Goal: Task Accomplishment & Management: Manage account settings

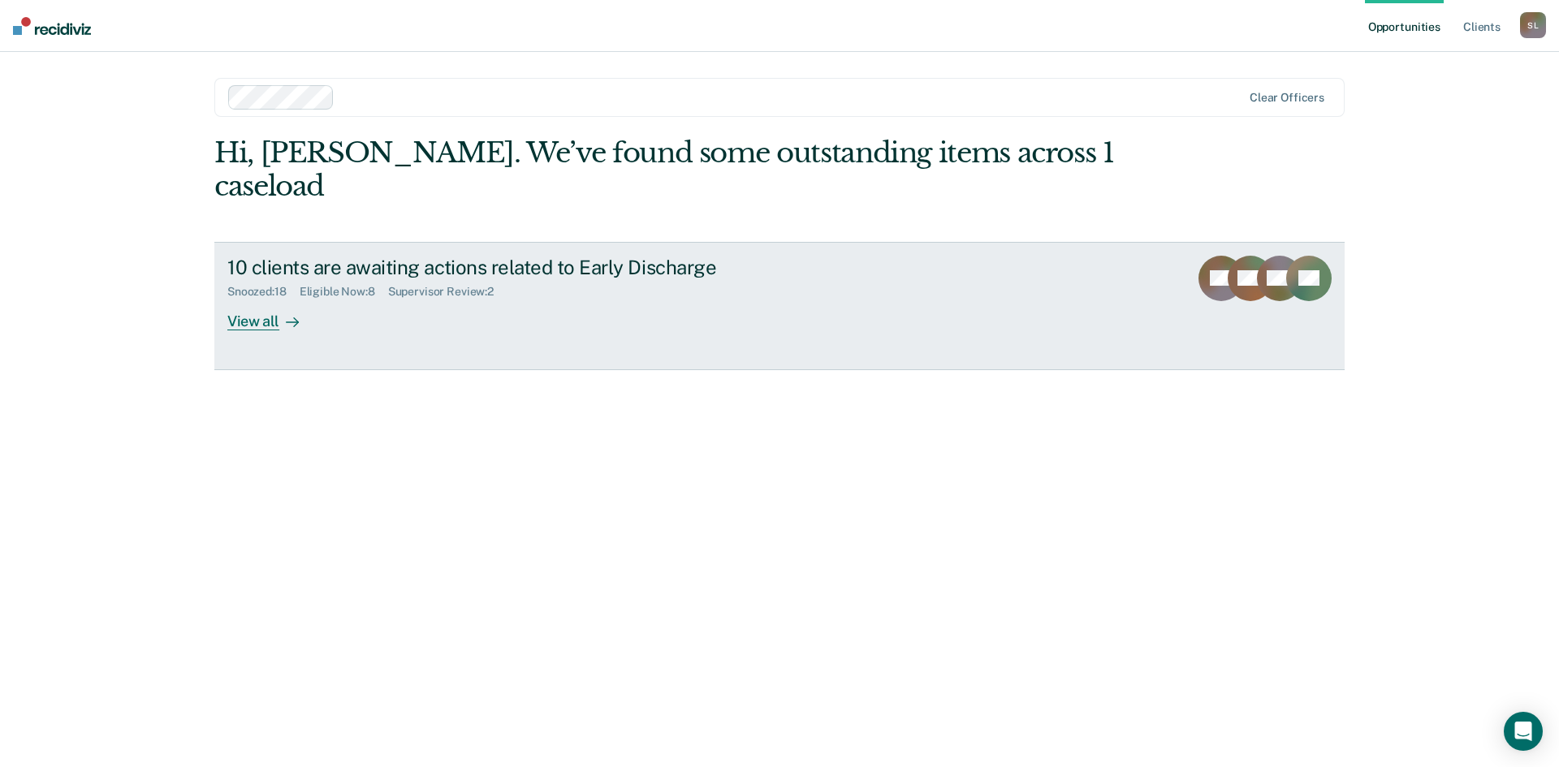
click at [266, 299] on div "View all" at bounding box center [272, 315] width 91 height 32
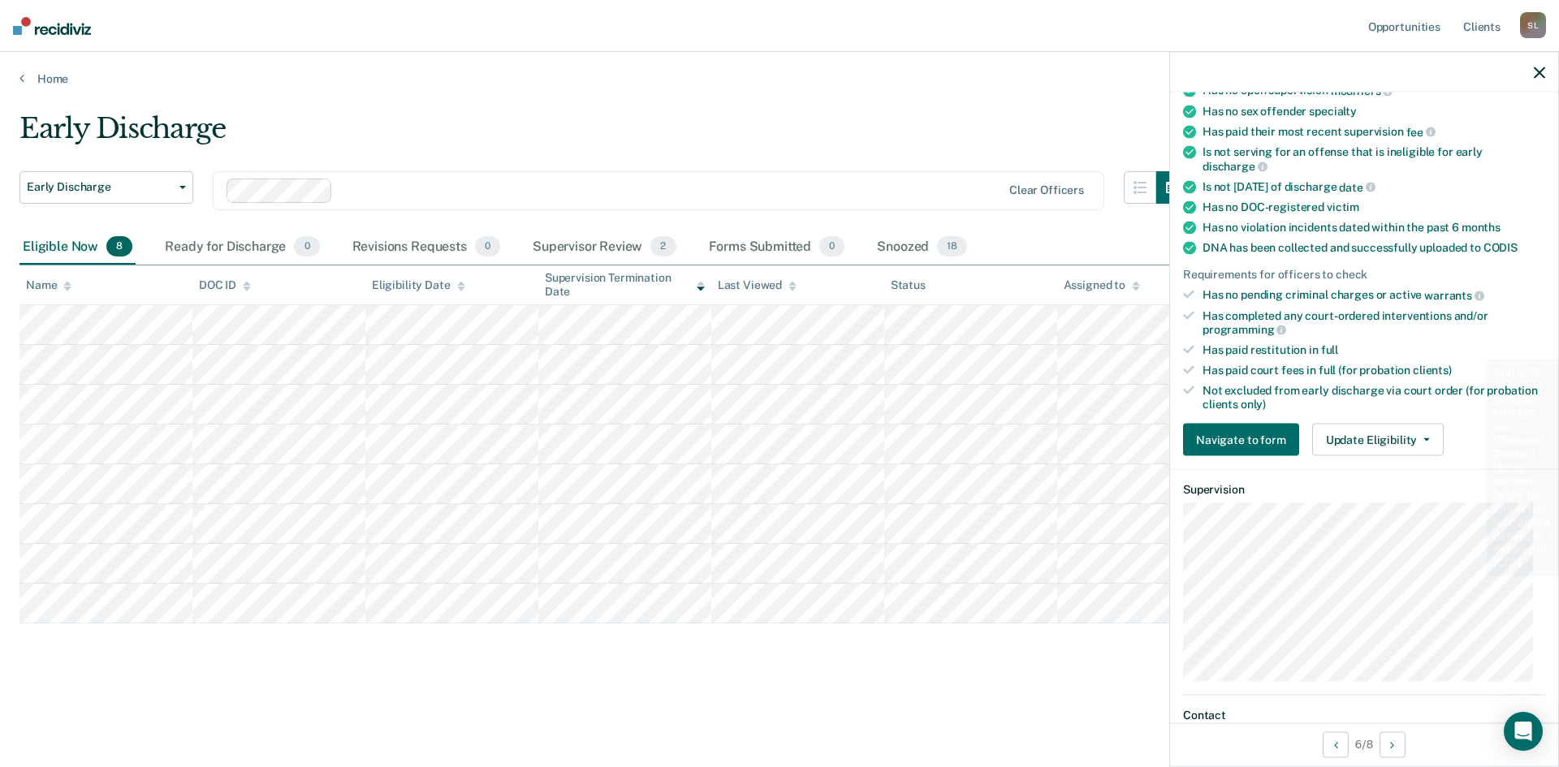
scroll to position [244, 0]
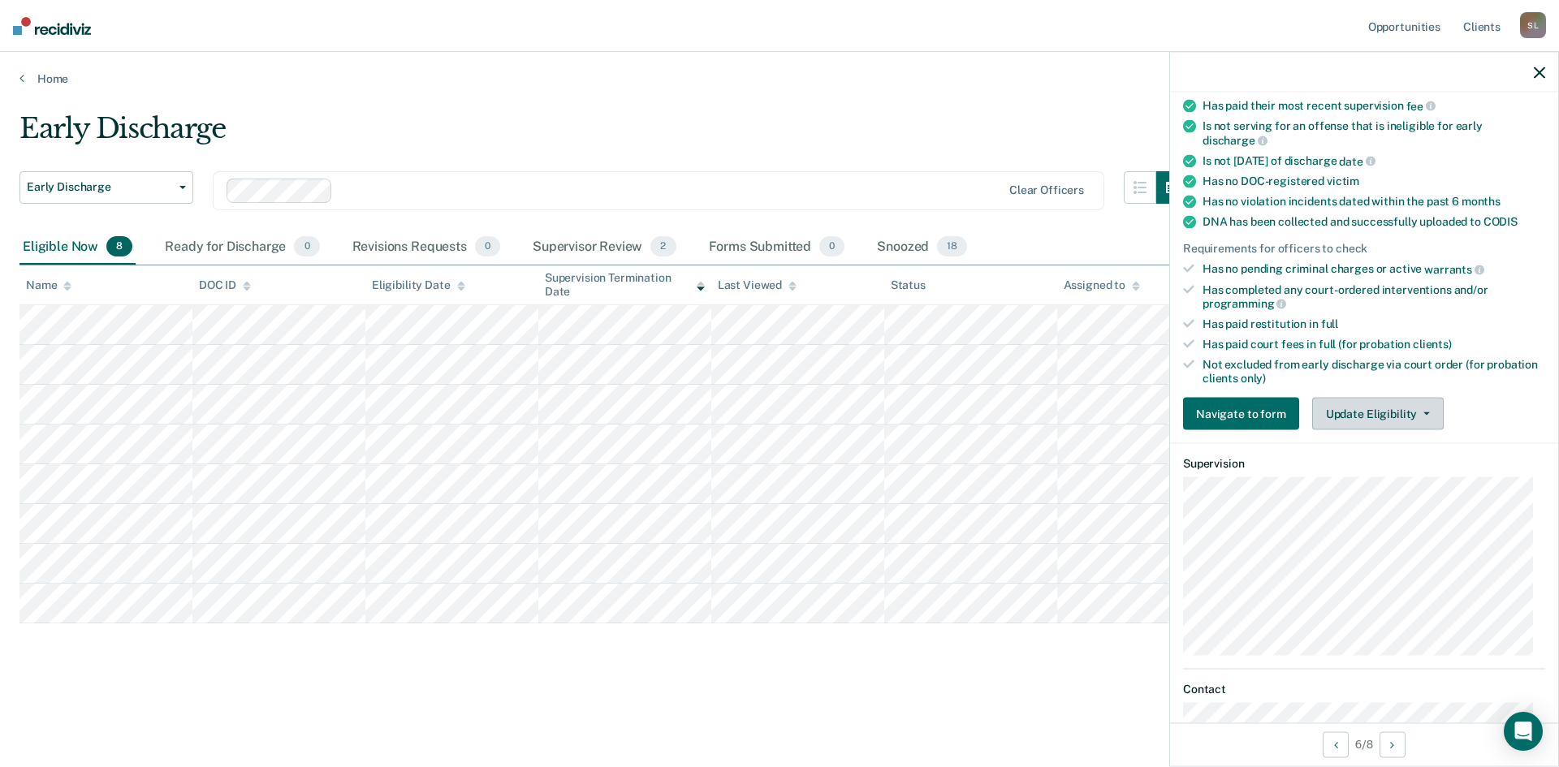
click at [1427, 411] on button "Update Eligibility" at bounding box center [1378, 414] width 132 height 32
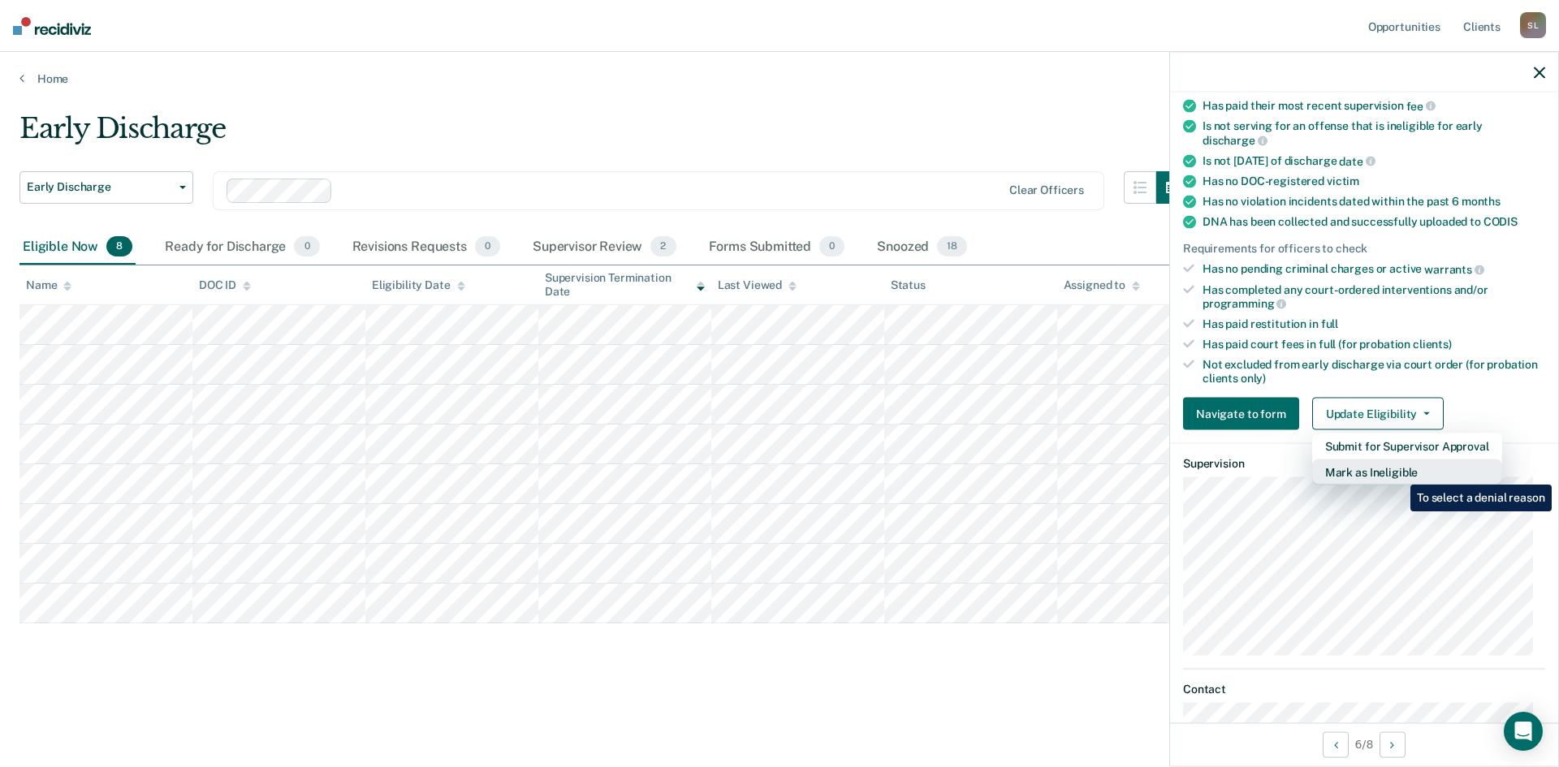
click at [1399, 472] on button "Mark as Ineligible" at bounding box center [1407, 473] width 190 height 26
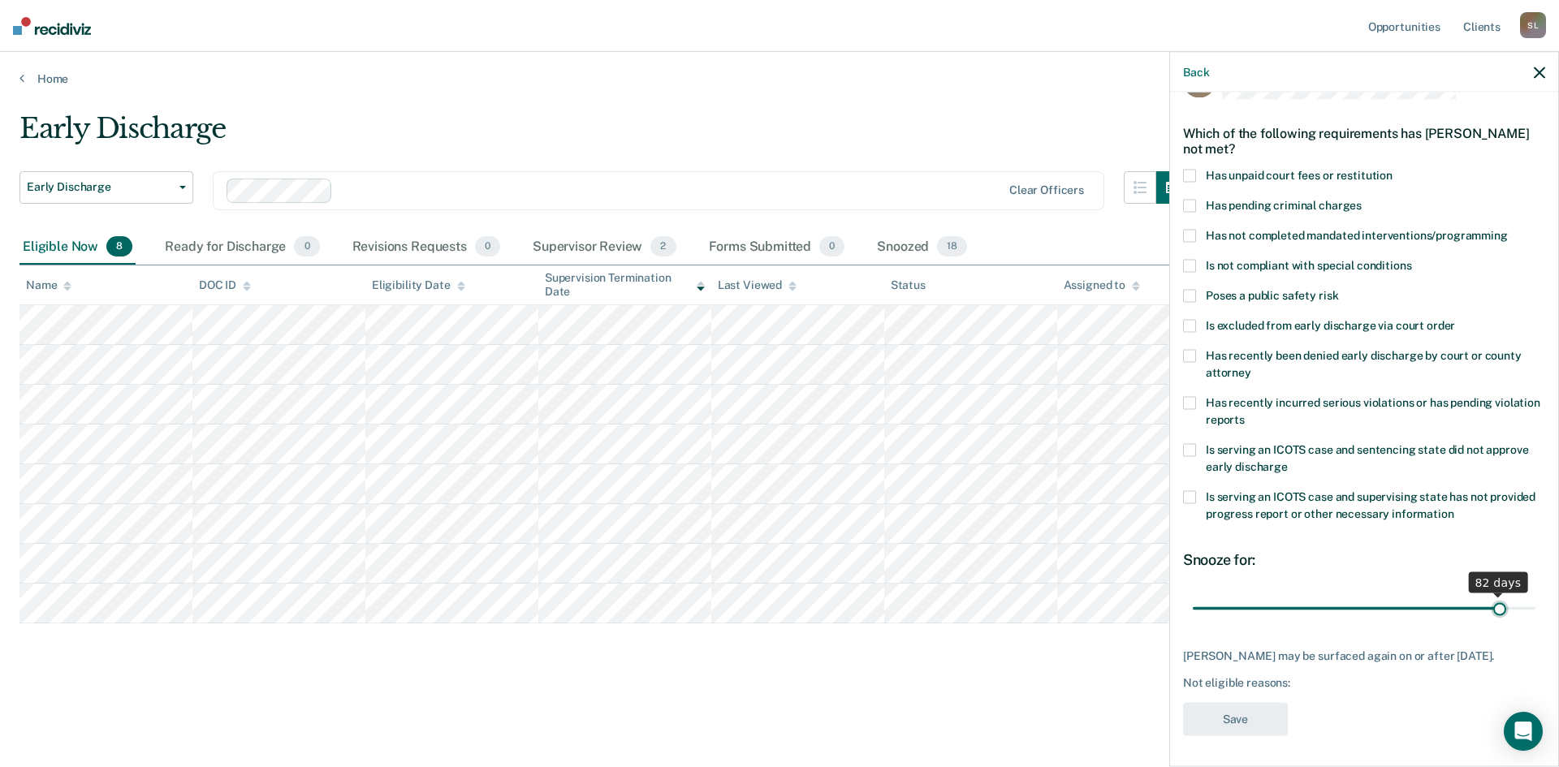
scroll to position [61, 0]
drag, startPoint x: 1300, startPoint y: 600, endPoint x: 1529, endPoint y: 603, distance: 229.0
type input "90"
click at [1534, 603] on input "range" at bounding box center [1364, 606] width 343 height 28
click at [1191, 287] on span at bounding box center [1189, 293] width 13 height 13
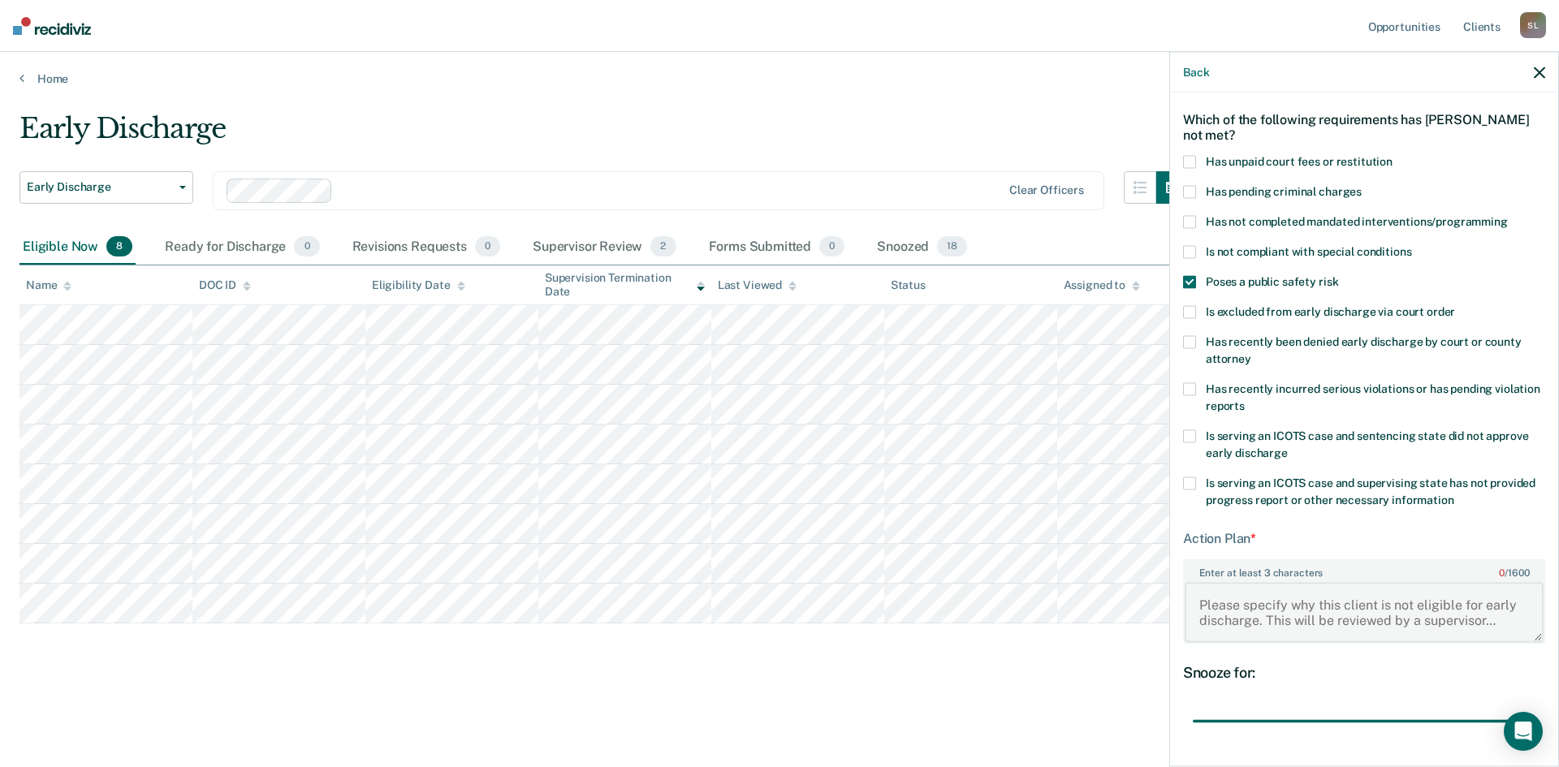
click at [1277, 607] on textarea "Enter at least 3 characters 0 / 1600" at bounding box center [1364, 612] width 359 height 60
drag, startPoint x: 1200, startPoint y: 607, endPoint x: 1209, endPoint y: 607, distance: 9.7
click at [1200, 607] on textarea "Enter at least 3 characters 0 / 1600" at bounding box center [1364, 612] width 359 height 60
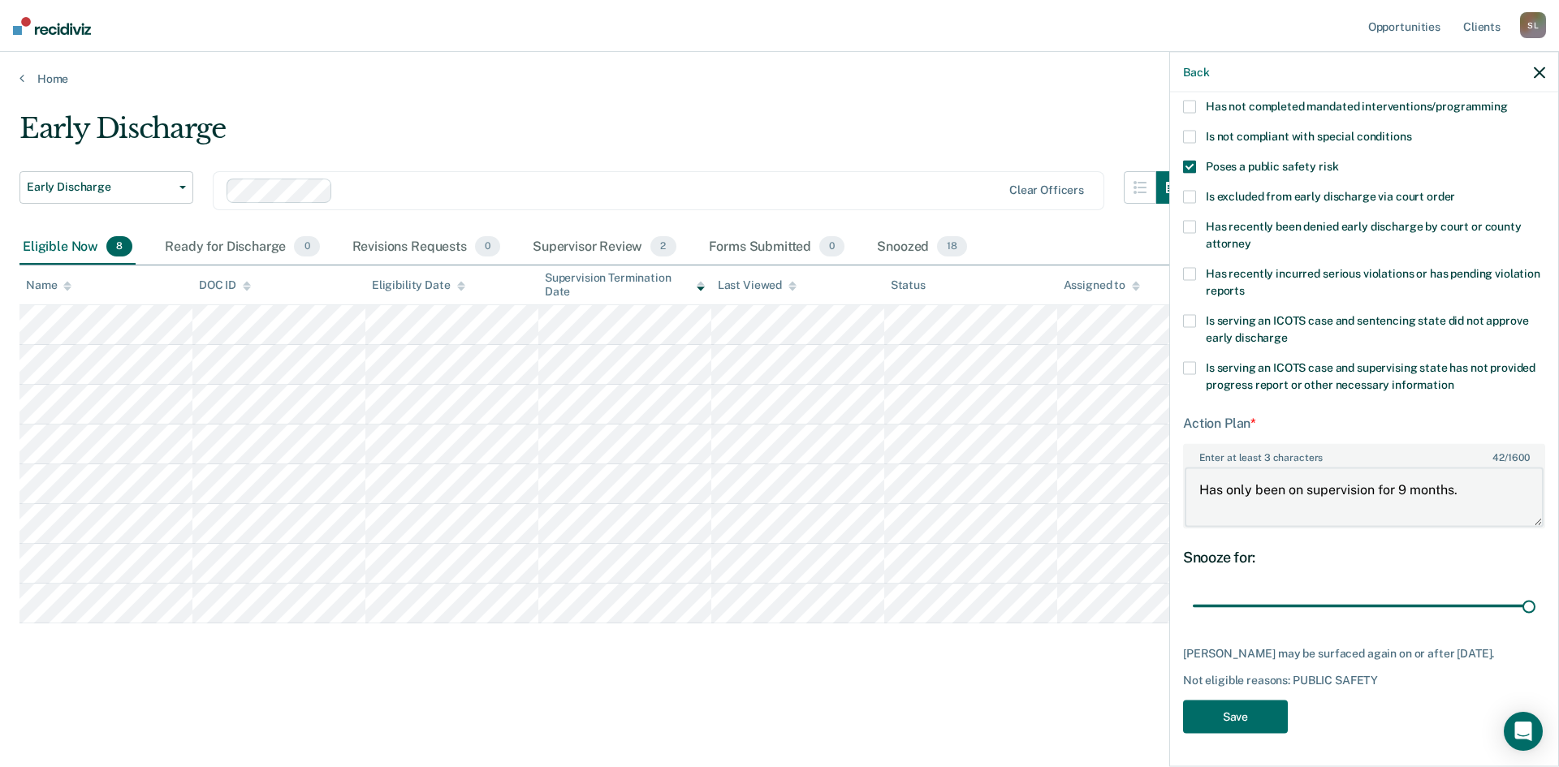
scroll to position [188, 0]
type textarea "Has only been on supervision for 9 months."
click at [1248, 715] on button "Save" at bounding box center [1235, 717] width 105 height 33
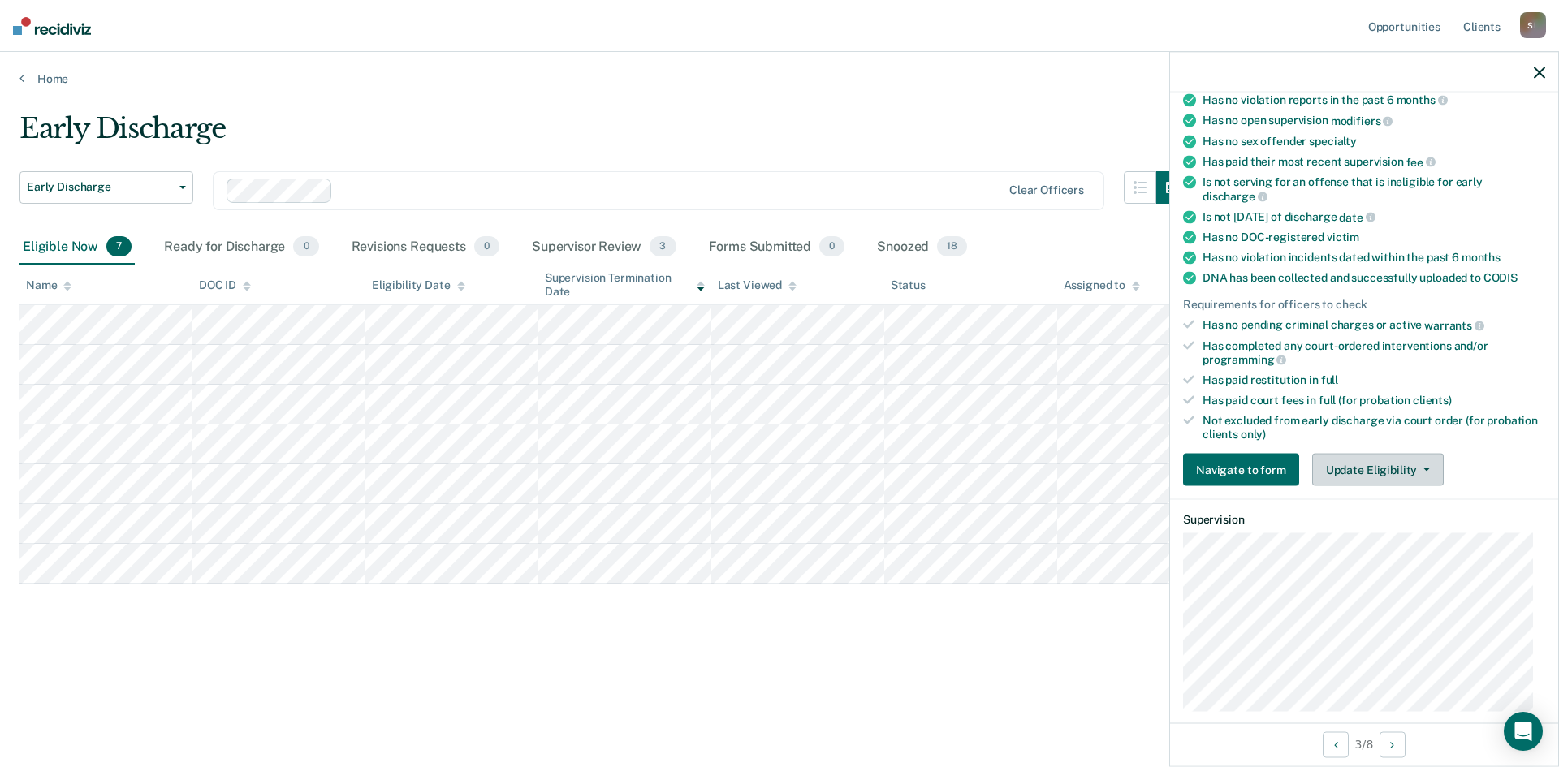
click at [1410, 471] on button "Update Eligibility" at bounding box center [1378, 470] width 132 height 32
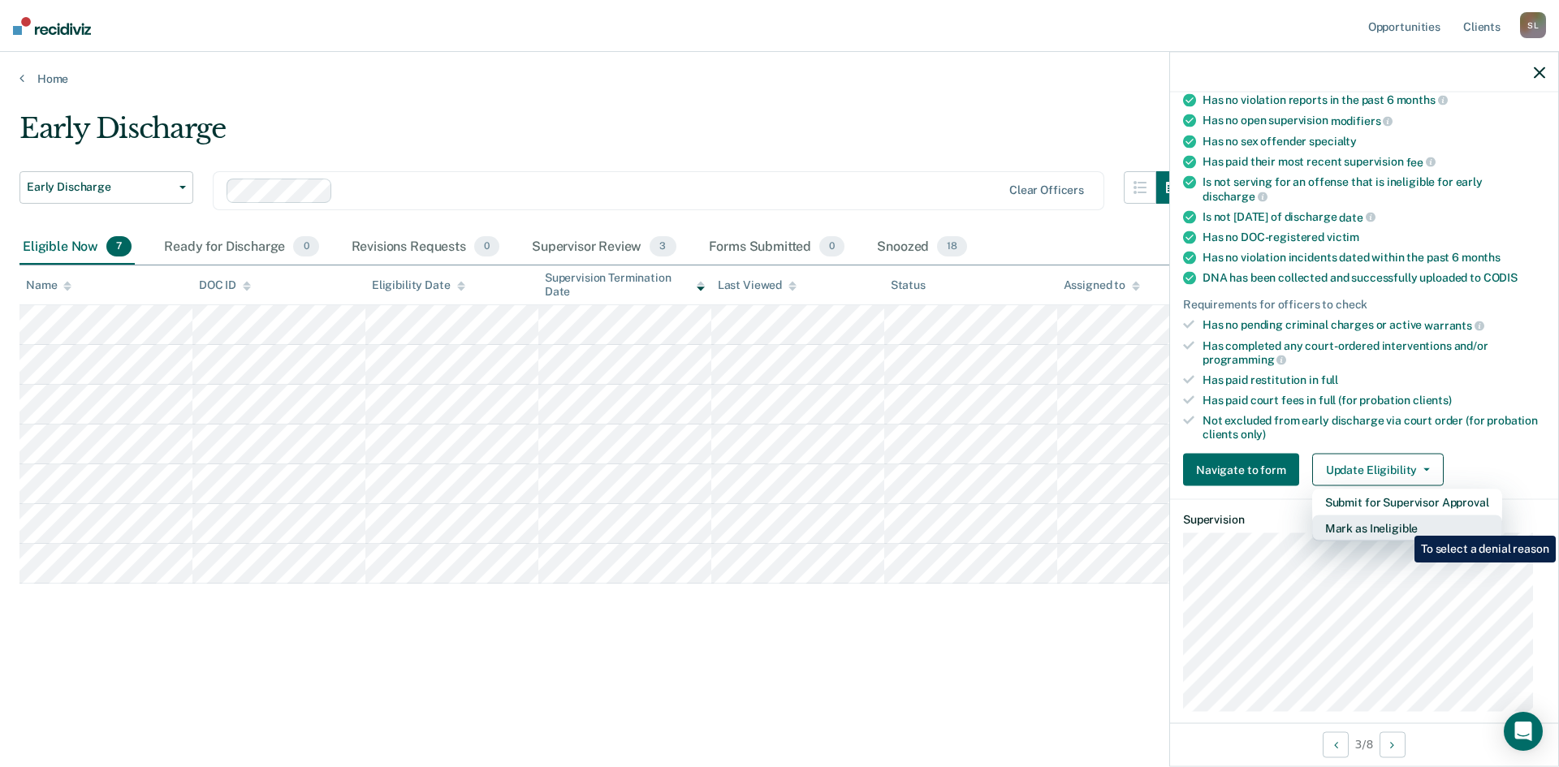
click at [1403, 524] on button "Mark as Ineligible" at bounding box center [1407, 529] width 190 height 26
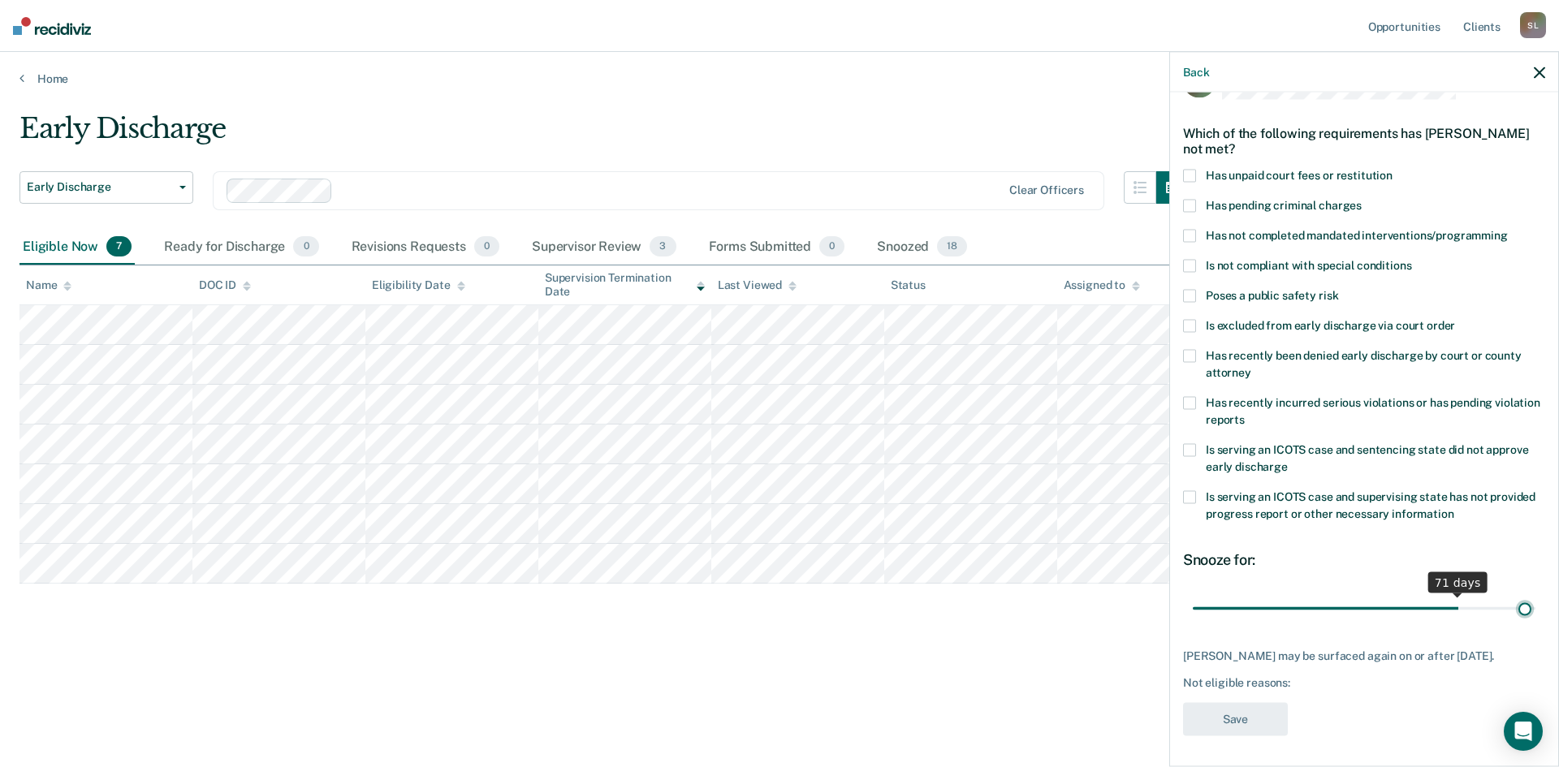
scroll to position [61, 0]
drag, startPoint x: 1305, startPoint y: 597, endPoint x: 1545, endPoint y: 600, distance: 239.6
type input "90"
click at [1536, 600] on input "range" at bounding box center [1364, 606] width 343 height 28
click at [1187, 287] on span at bounding box center [1189, 293] width 13 height 13
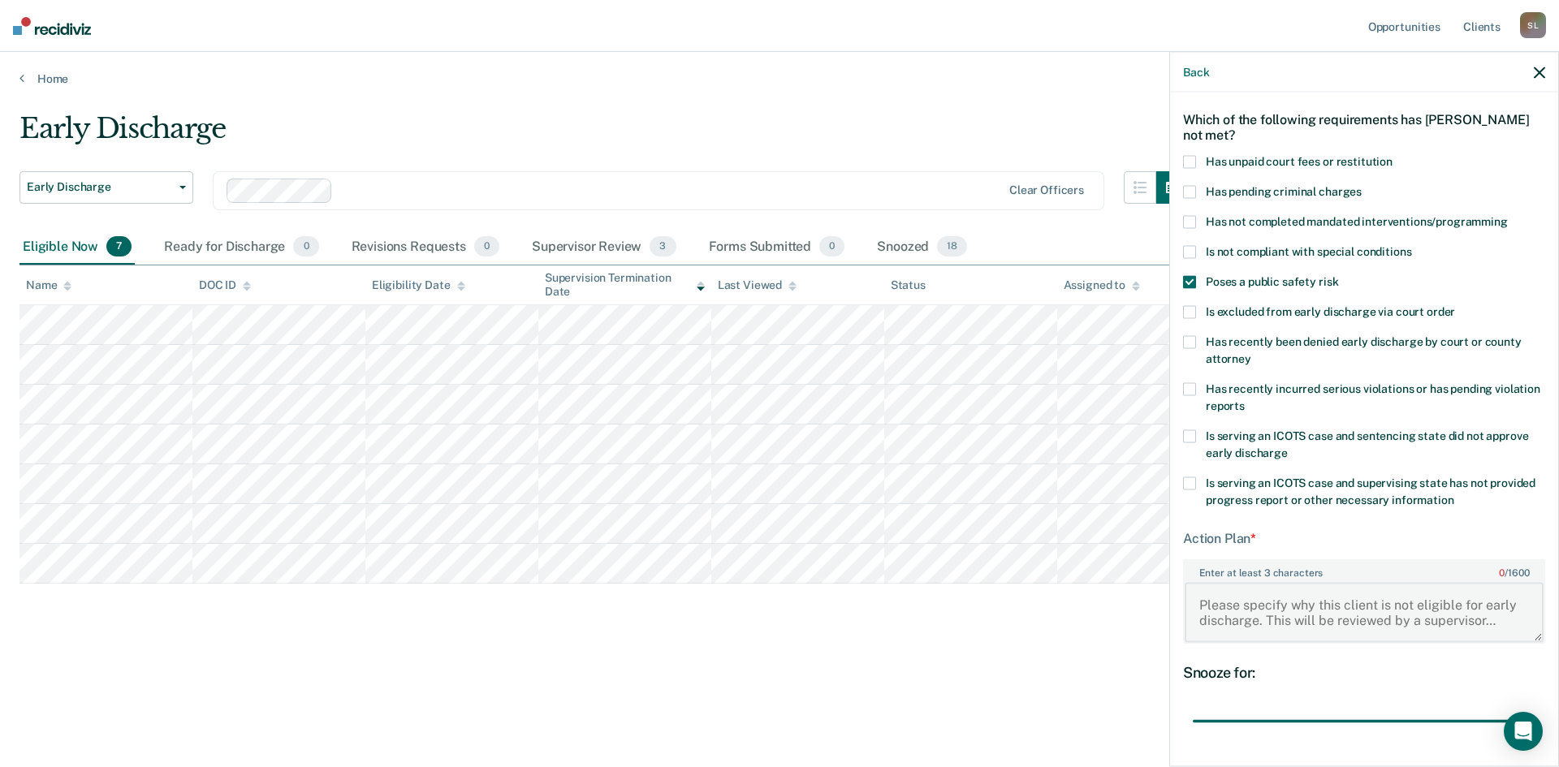
drag, startPoint x: 1204, startPoint y: 605, endPoint x: 1482, endPoint y: 620, distance: 279.0
click at [1482, 620] on textarea "Enter at least 3 characters 0 / 1600" at bounding box center [1364, 612] width 359 height 60
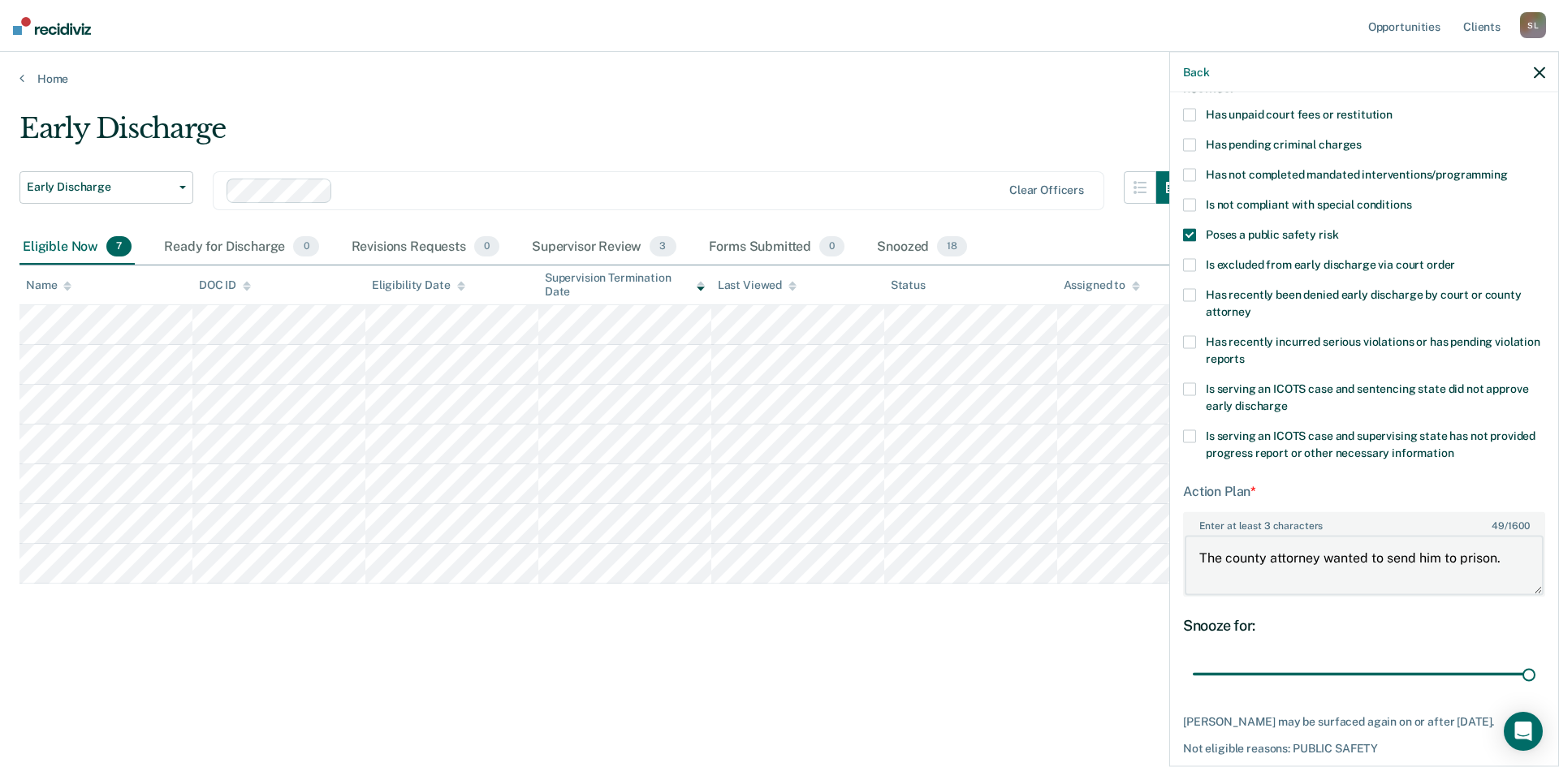
scroll to position [188, 0]
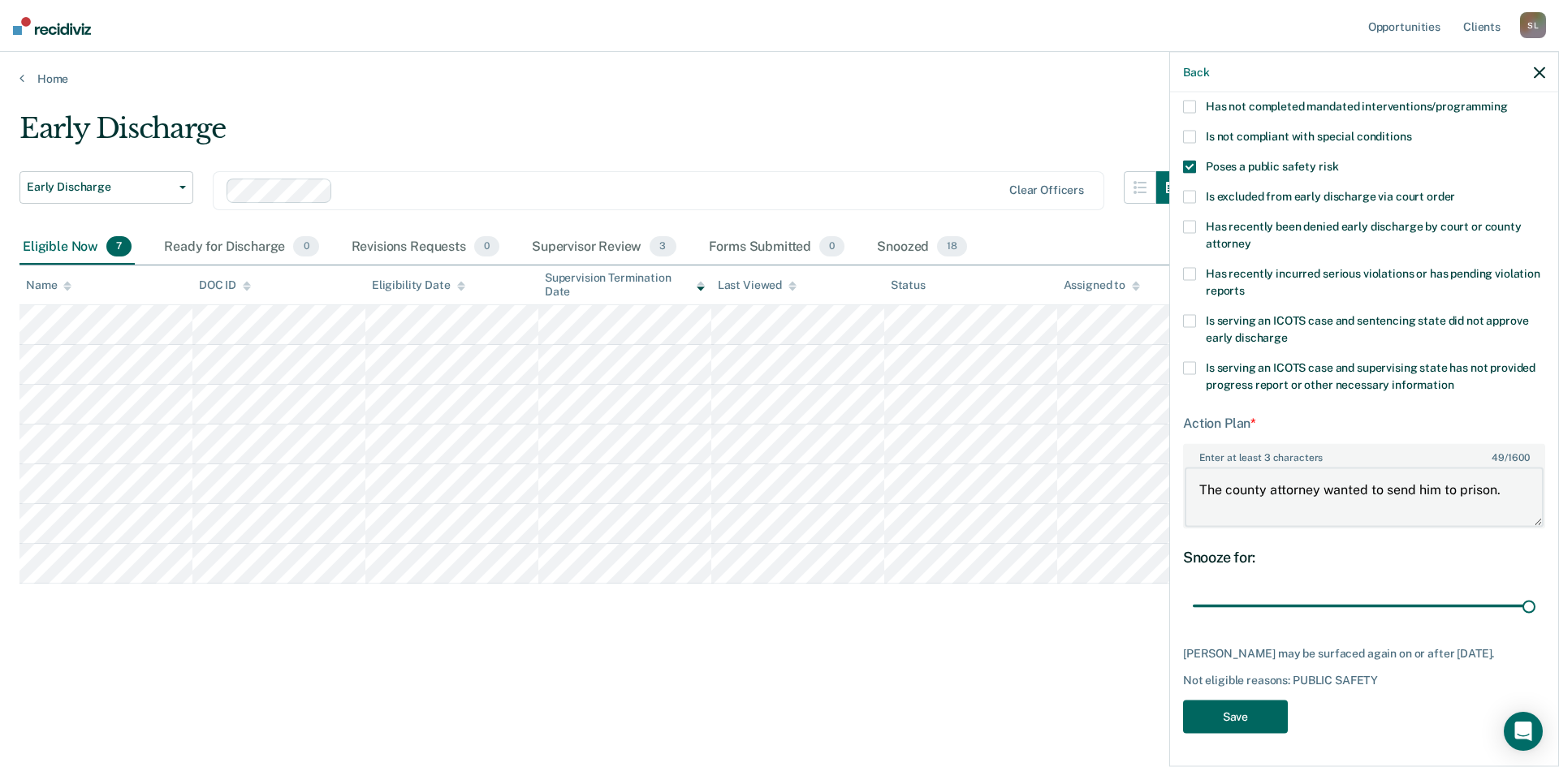
type textarea "The county attorney wanted to send him to prison."
click at [1221, 721] on button "Save" at bounding box center [1235, 717] width 105 height 33
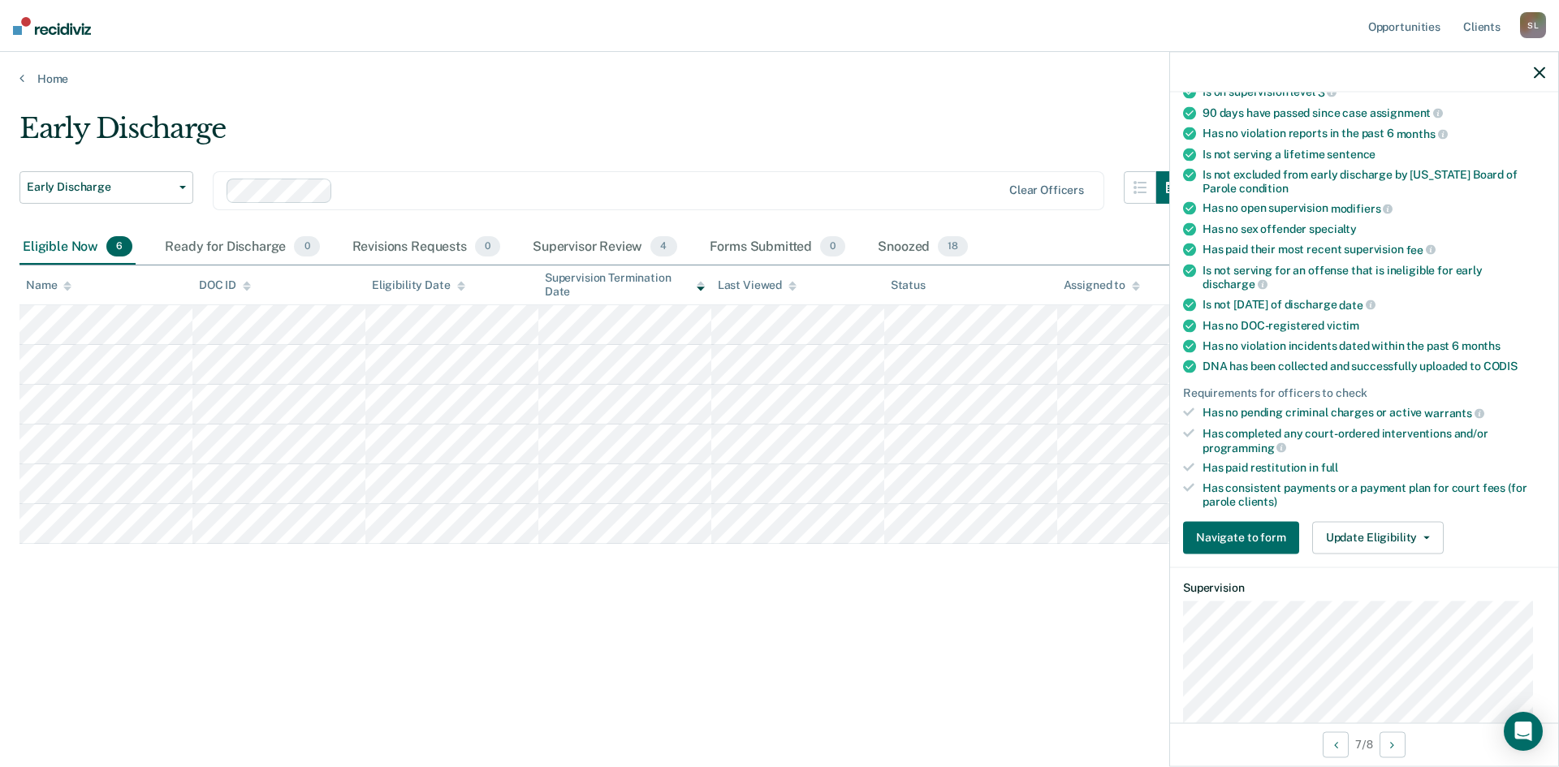
scroll to position [222, 0]
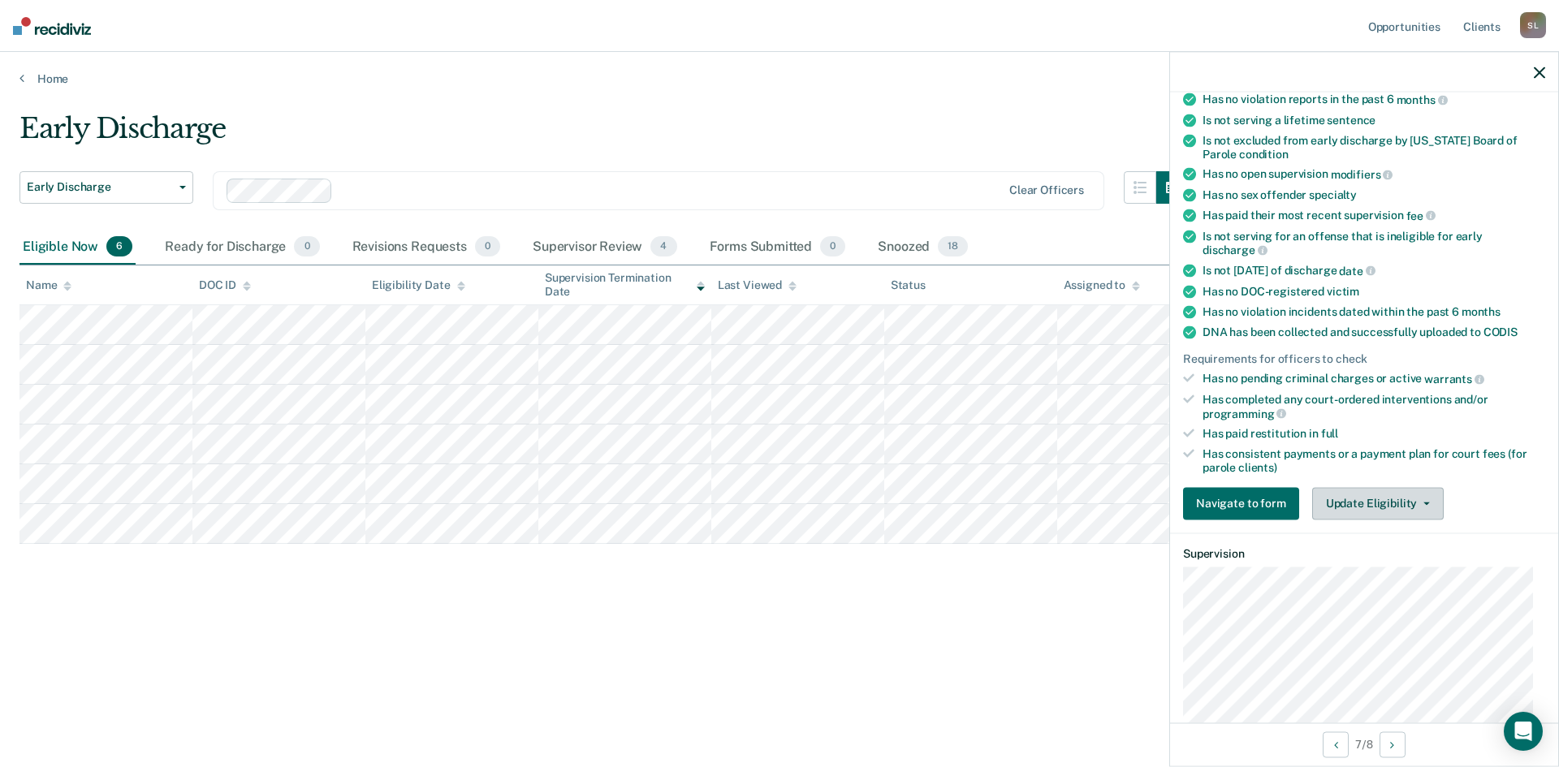
click at [1391, 503] on button "Update Eligibility" at bounding box center [1378, 503] width 132 height 32
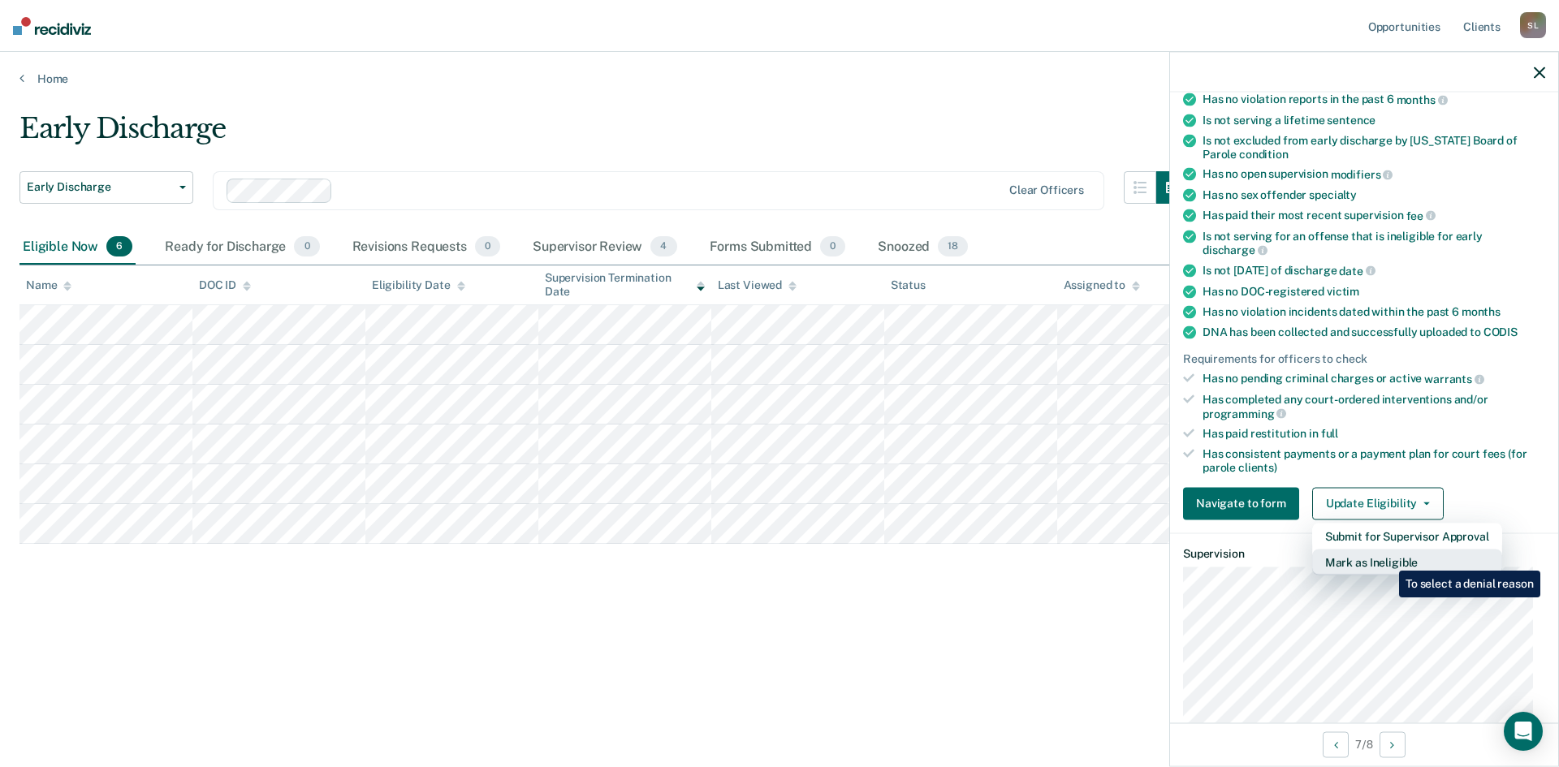
click at [1387, 559] on button "Mark as Ineligible" at bounding box center [1407, 562] width 190 height 26
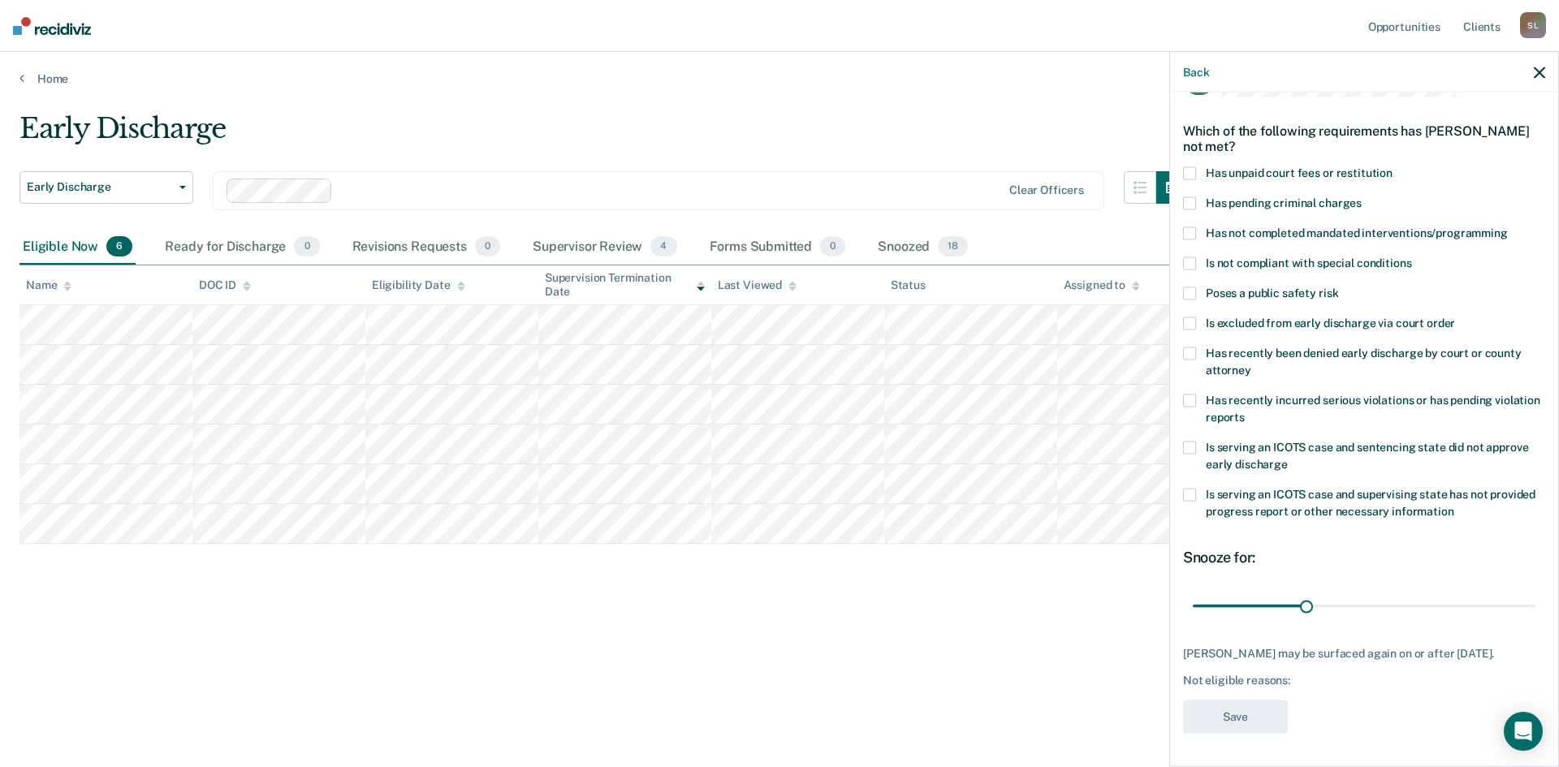
click at [1186, 167] on span at bounding box center [1189, 173] width 13 height 13
click at [1198, 227] on label "Has not completed mandated interventions/programming" at bounding box center [1364, 235] width 362 height 17
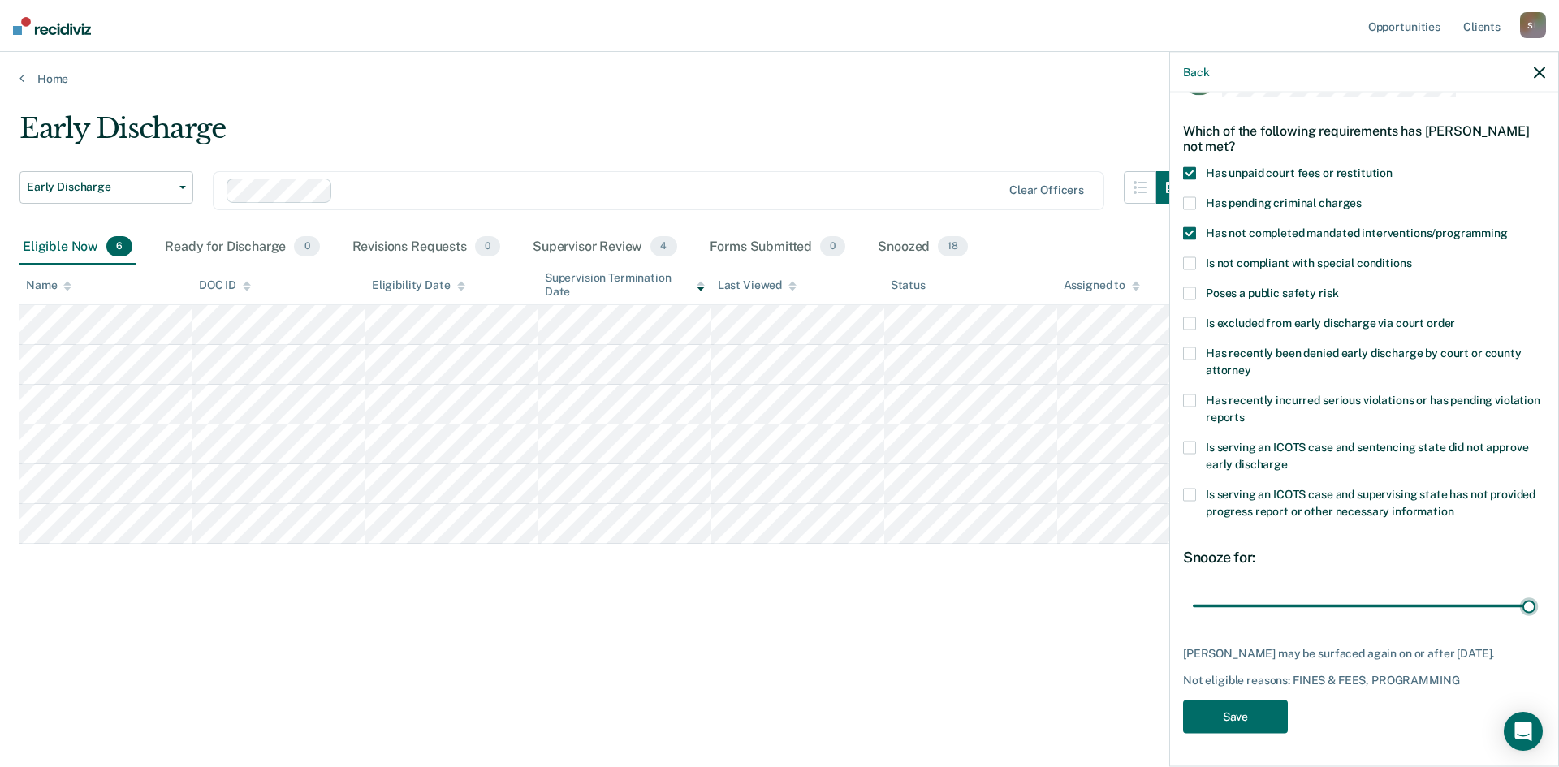
drag, startPoint x: 1302, startPoint y: 597, endPoint x: 1541, endPoint y: 596, distance: 238.8
type input "90"
click at [1536, 592] on input "range" at bounding box center [1364, 606] width 343 height 28
click at [1254, 715] on button "Save" at bounding box center [1235, 717] width 105 height 33
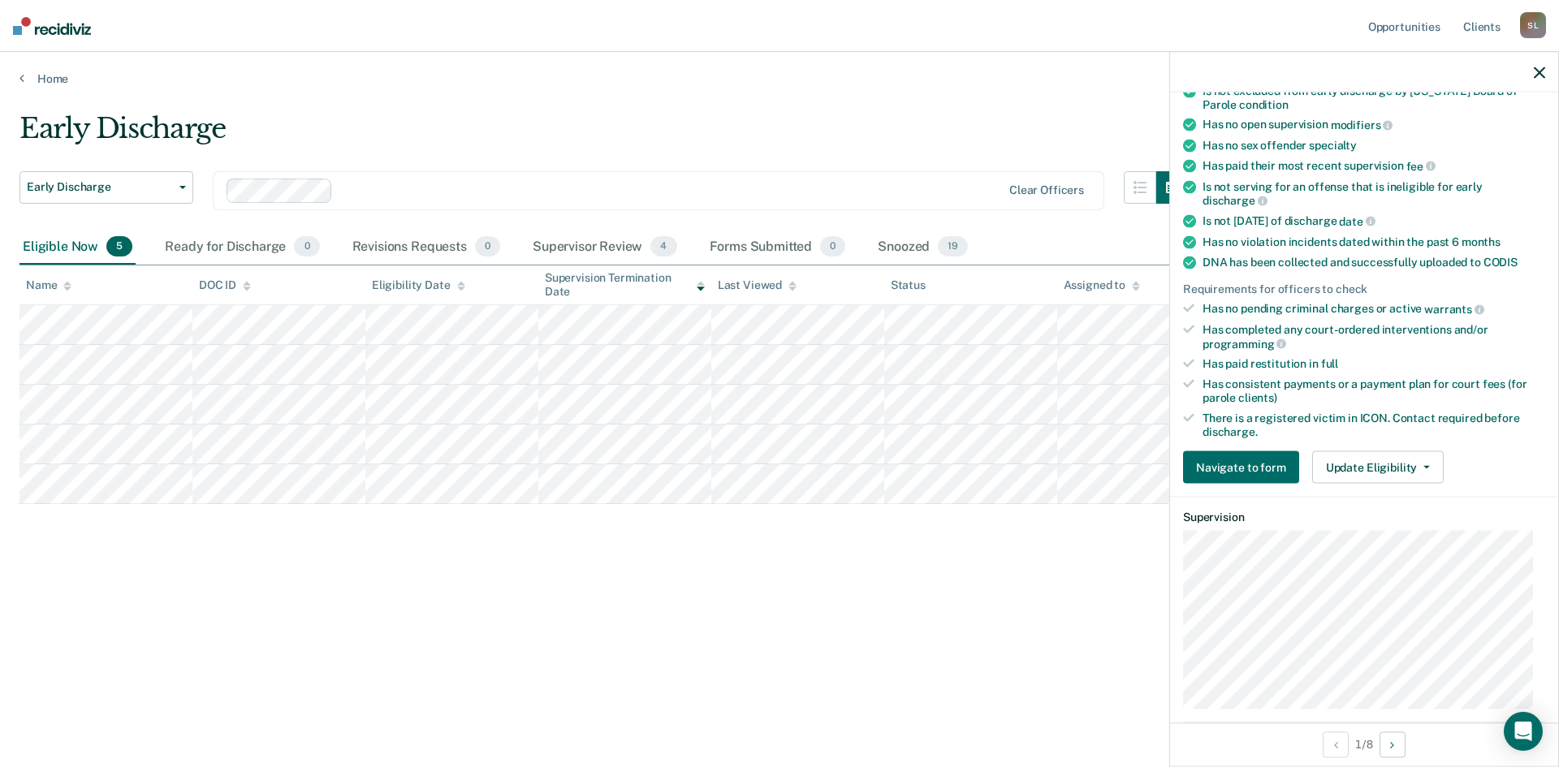
scroll to position [305, 0]
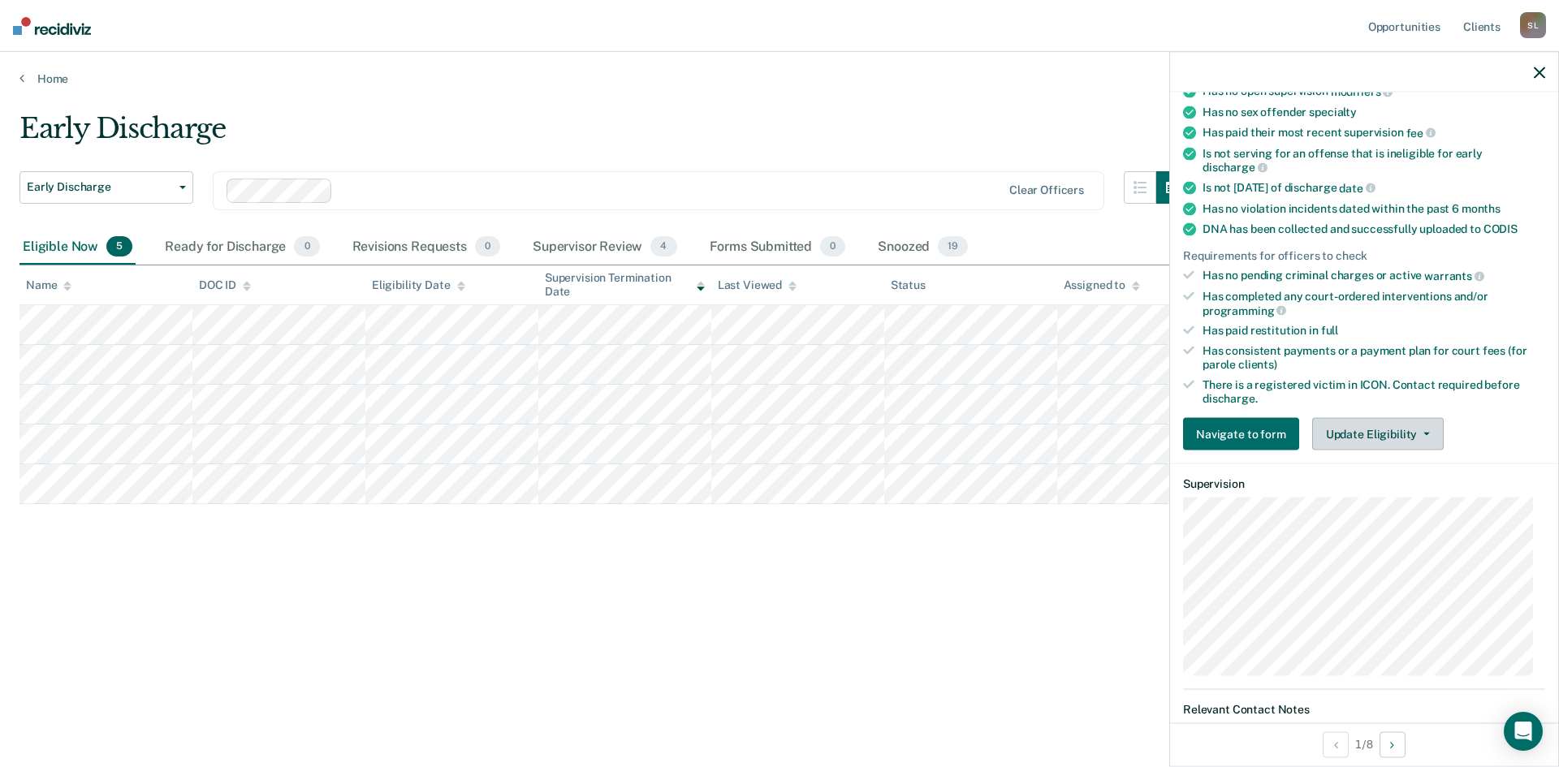
click at [1420, 436] on button "Update Eligibility" at bounding box center [1378, 434] width 132 height 32
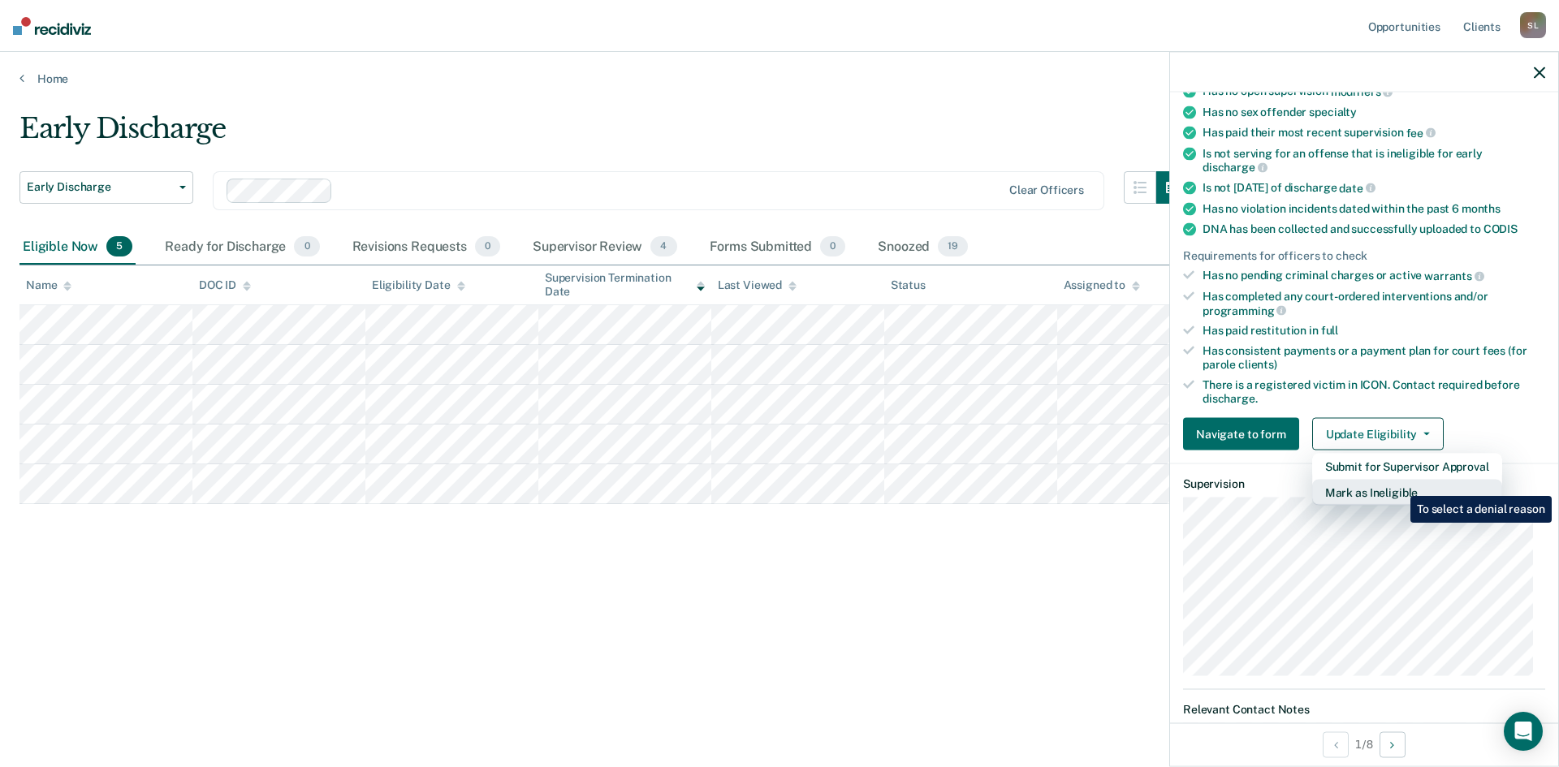
click at [1398, 487] on button "Mark as Ineligible" at bounding box center [1407, 493] width 190 height 26
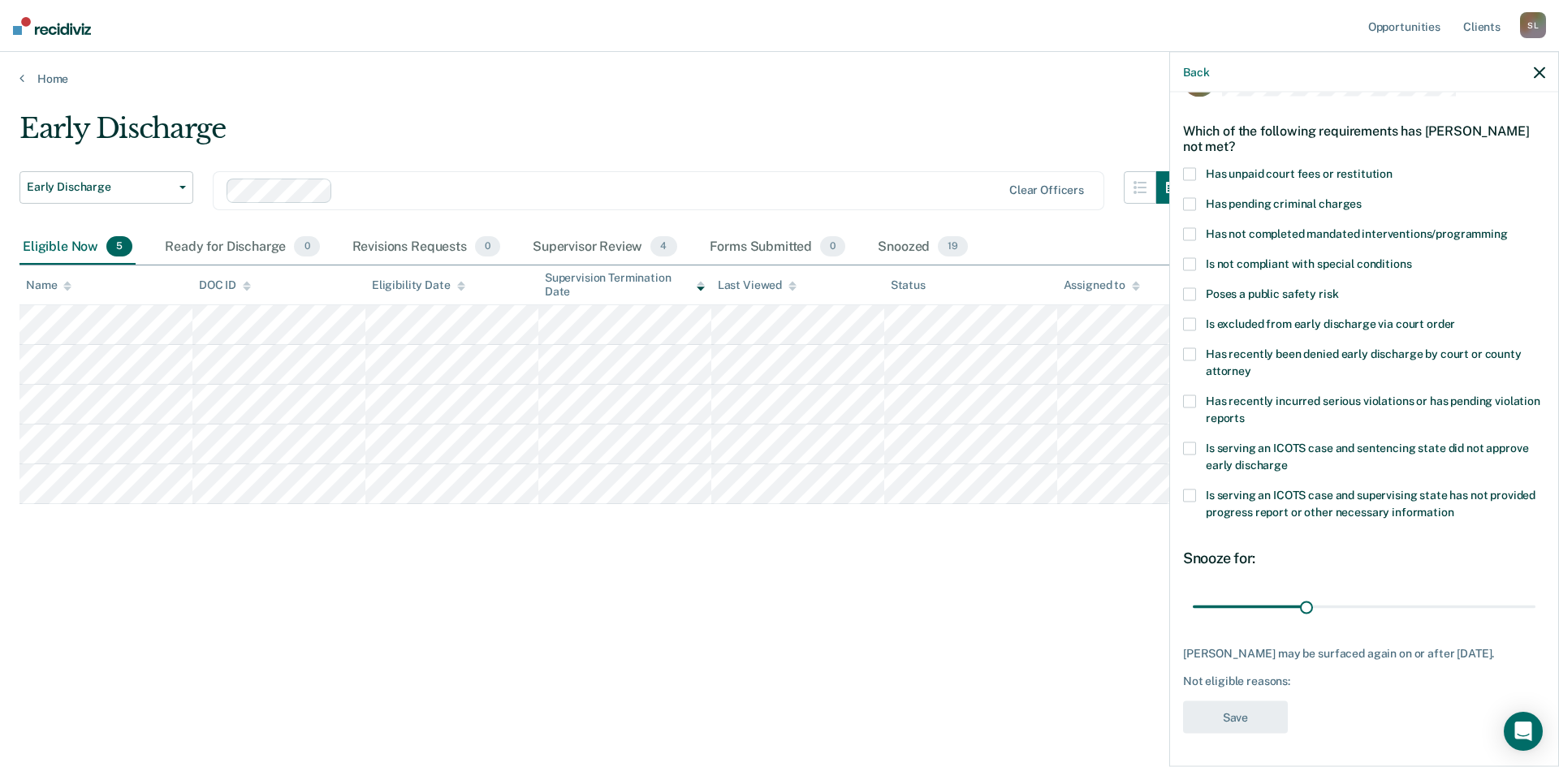
scroll to position [61, 0]
click at [1191, 287] on span at bounding box center [1189, 293] width 13 height 13
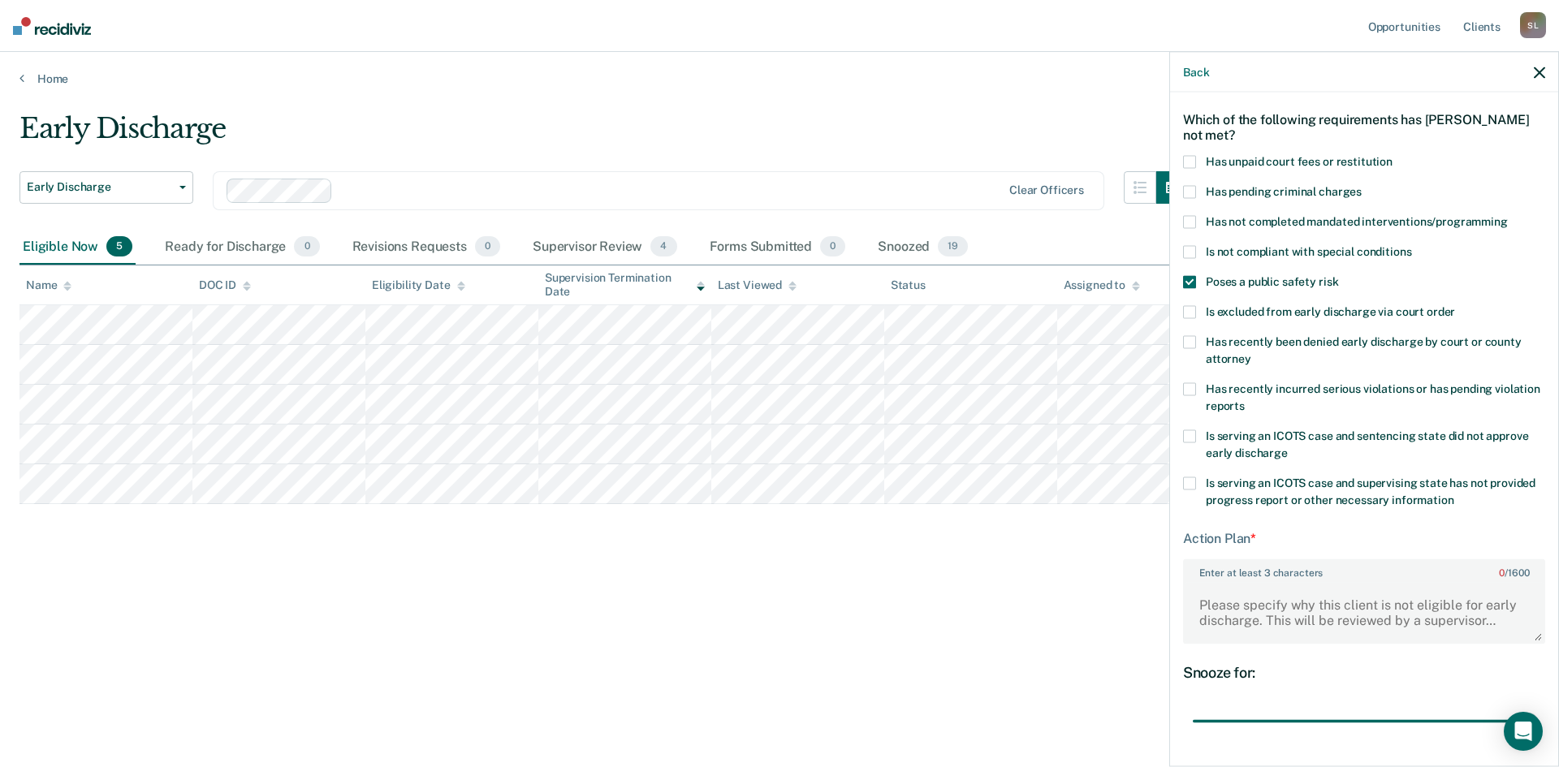
drag, startPoint x: 1303, startPoint y: 725, endPoint x: 1547, endPoint y: 720, distance: 243.7
type input "90"
click at [1536, 720] on input "range" at bounding box center [1364, 721] width 343 height 28
drag, startPoint x: 1199, startPoint y: 606, endPoint x: 1558, endPoint y: 707, distance: 373.6
click at [1200, 606] on textarea "Enter at least 3 characters 0 / 1600" at bounding box center [1364, 612] width 359 height 60
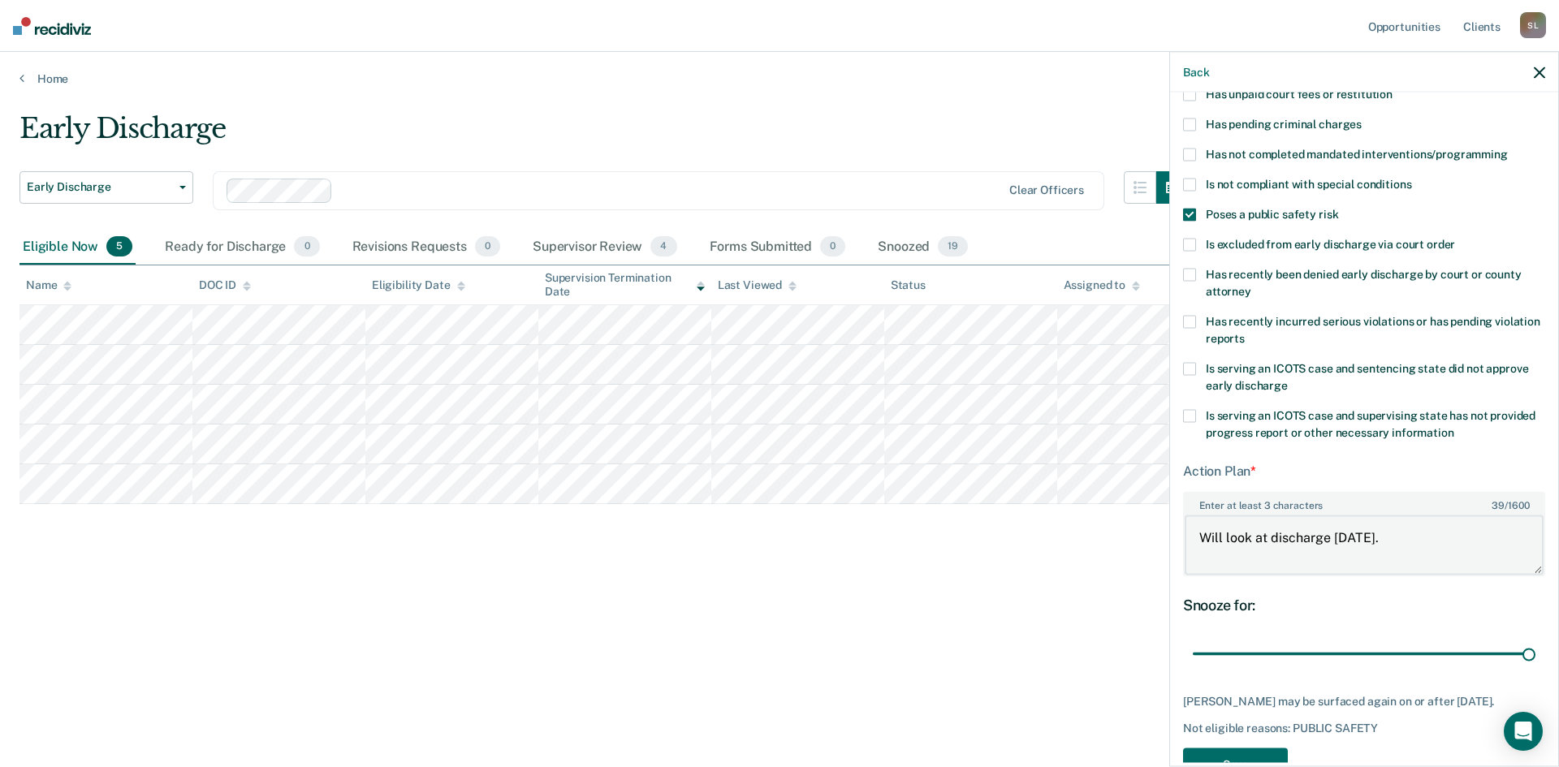
scroll to position [188, 0]
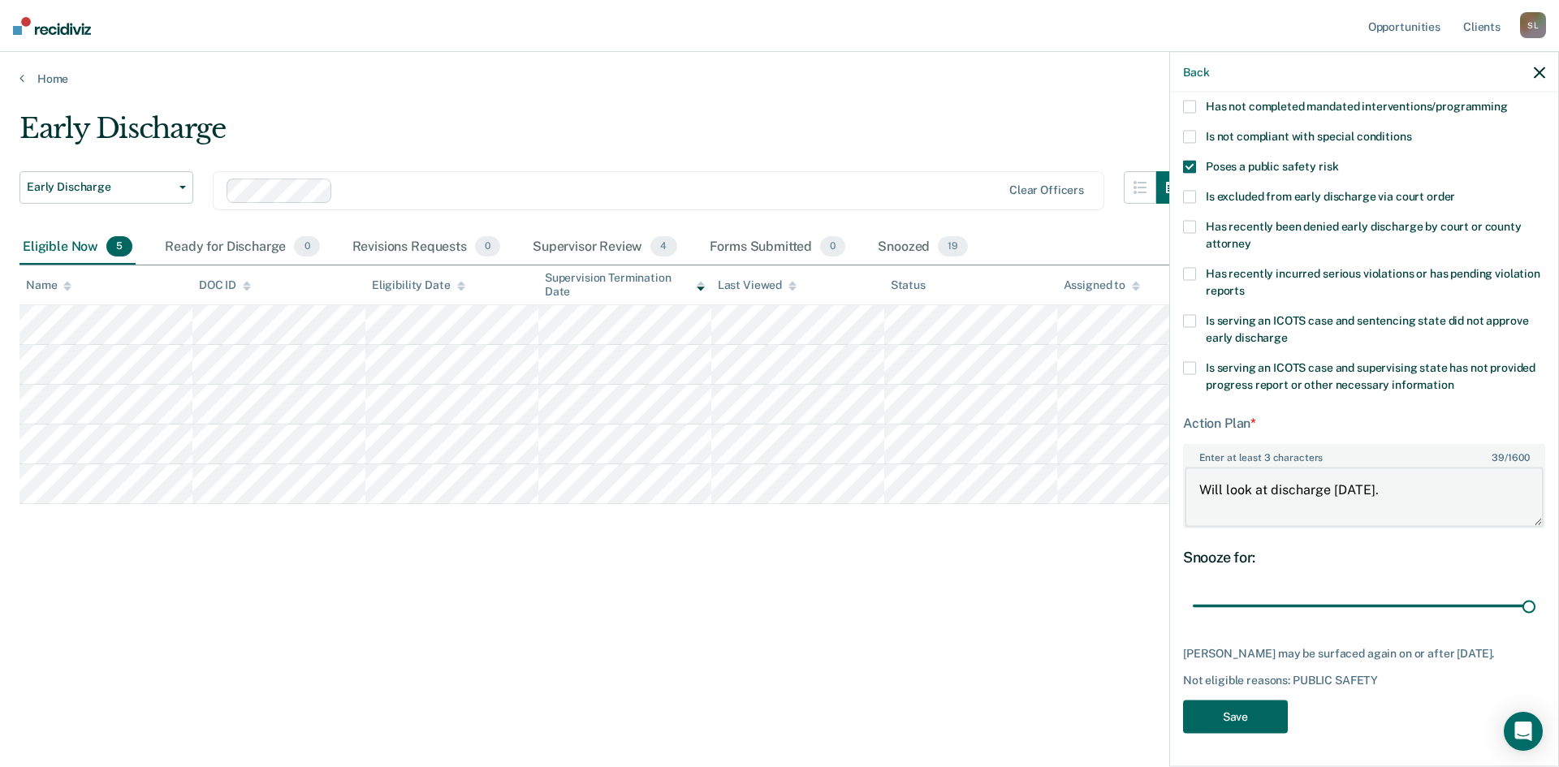
type textarea "Will look at discharge [DATE]."
click at [1253, 716] on button "Save" at bounding box center [1235, 717] width 105 height 33
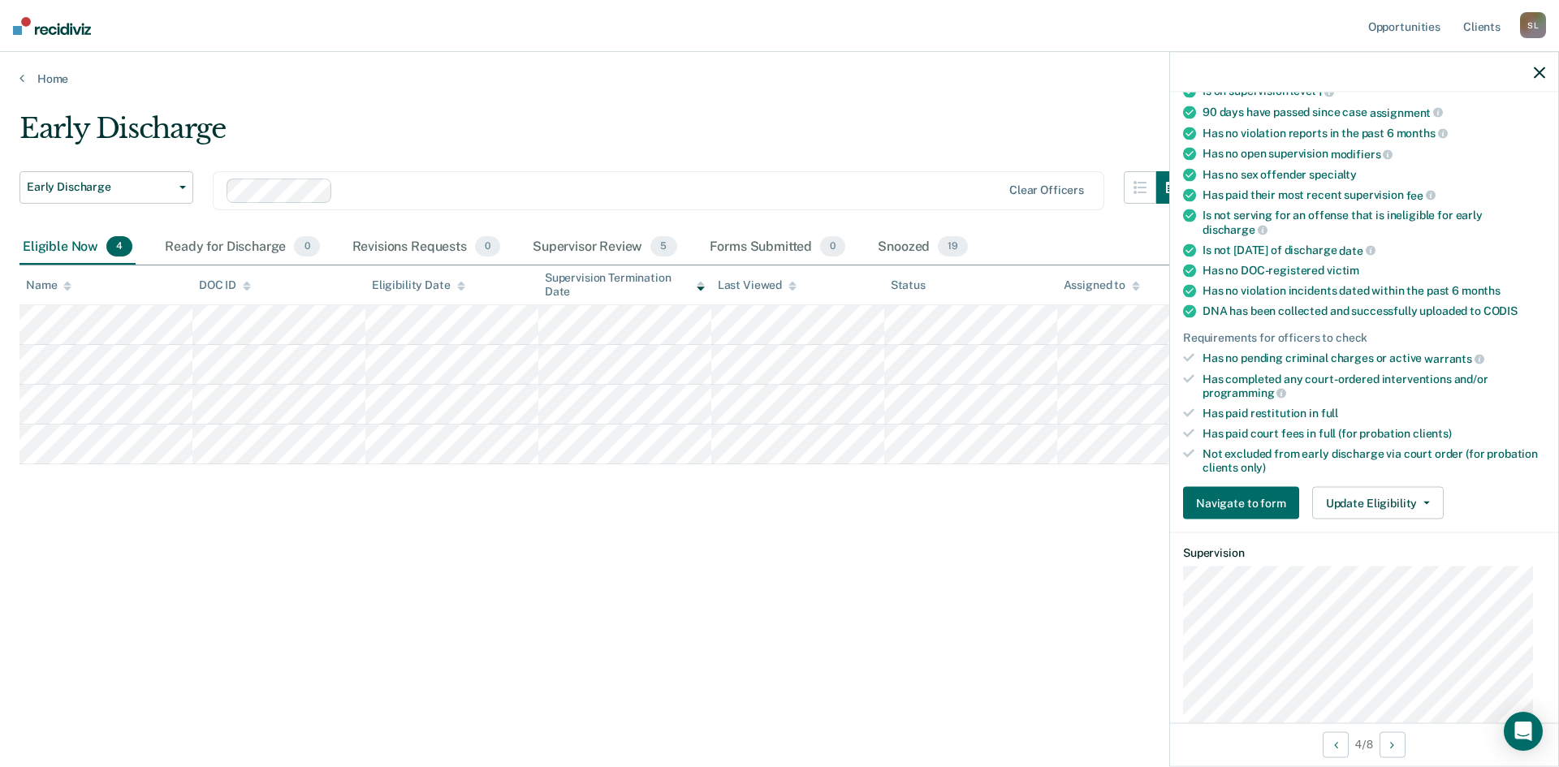
scroll to position [236, 0]
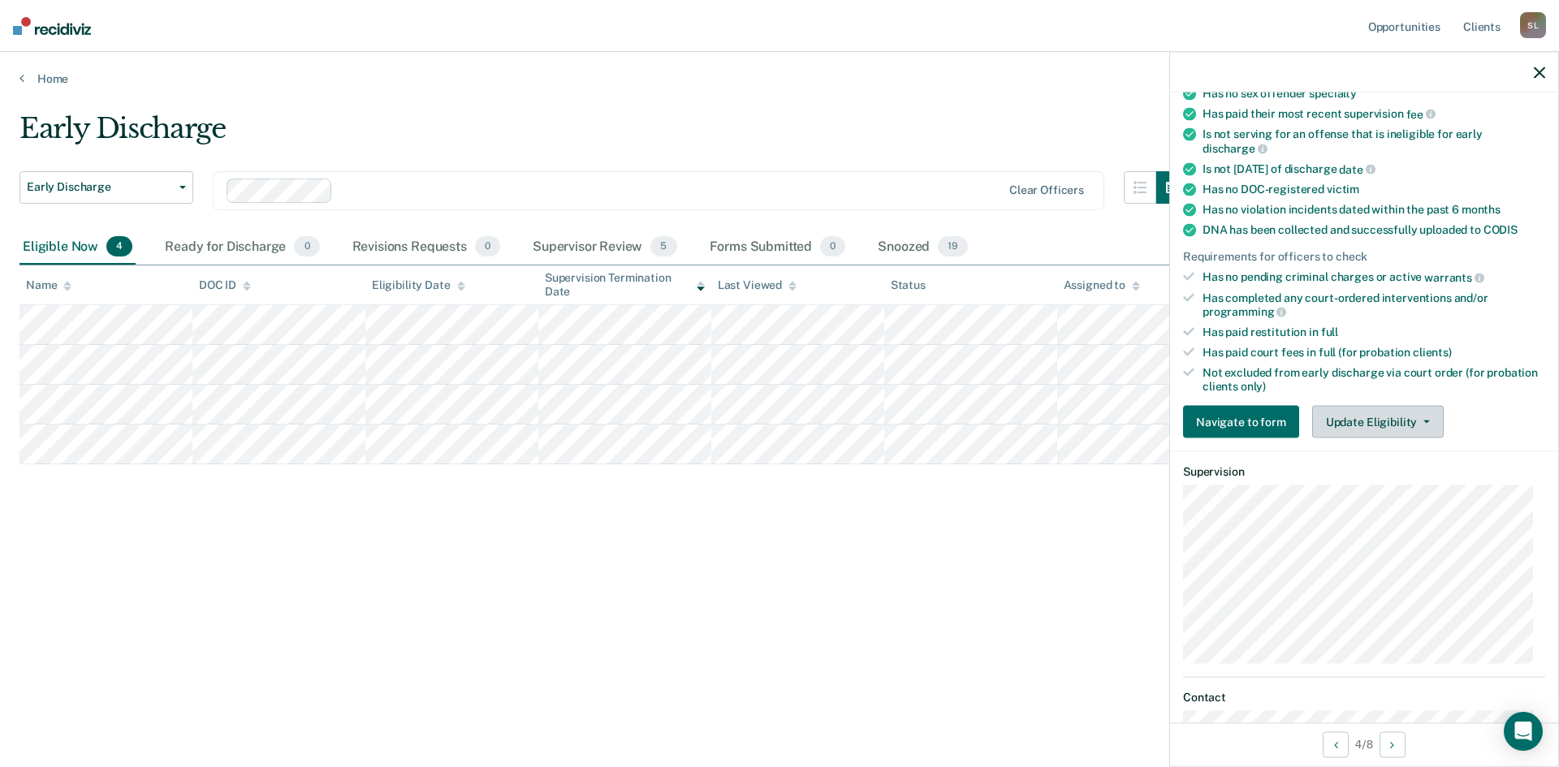
click at [1417, 421] on span "button" at bounding box center [1423, 422] width 13 height 3
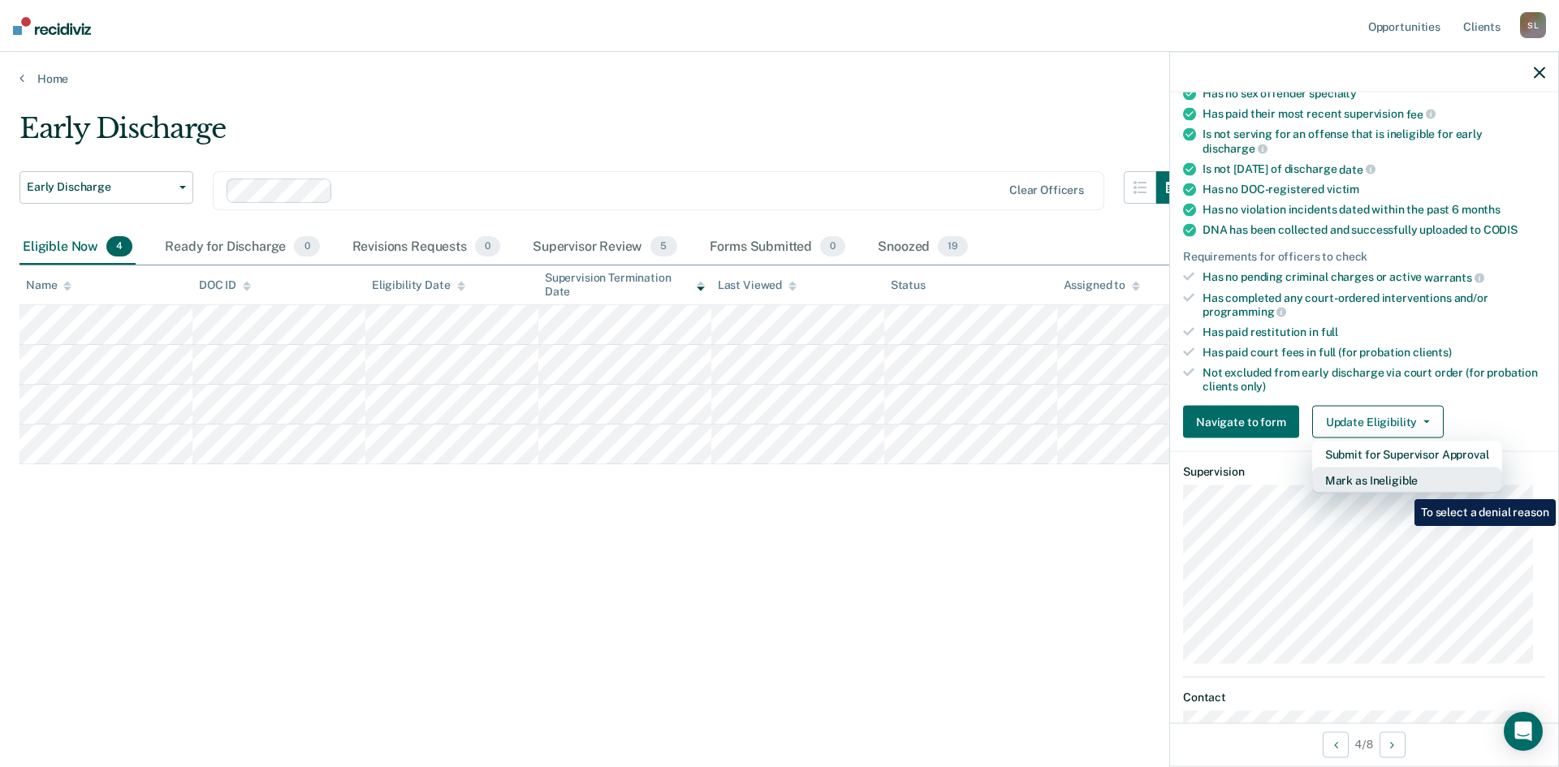
click at [1403, 487] on button "Mark as Ineligible" at bounding box center [1407, 481] width 190 height 26
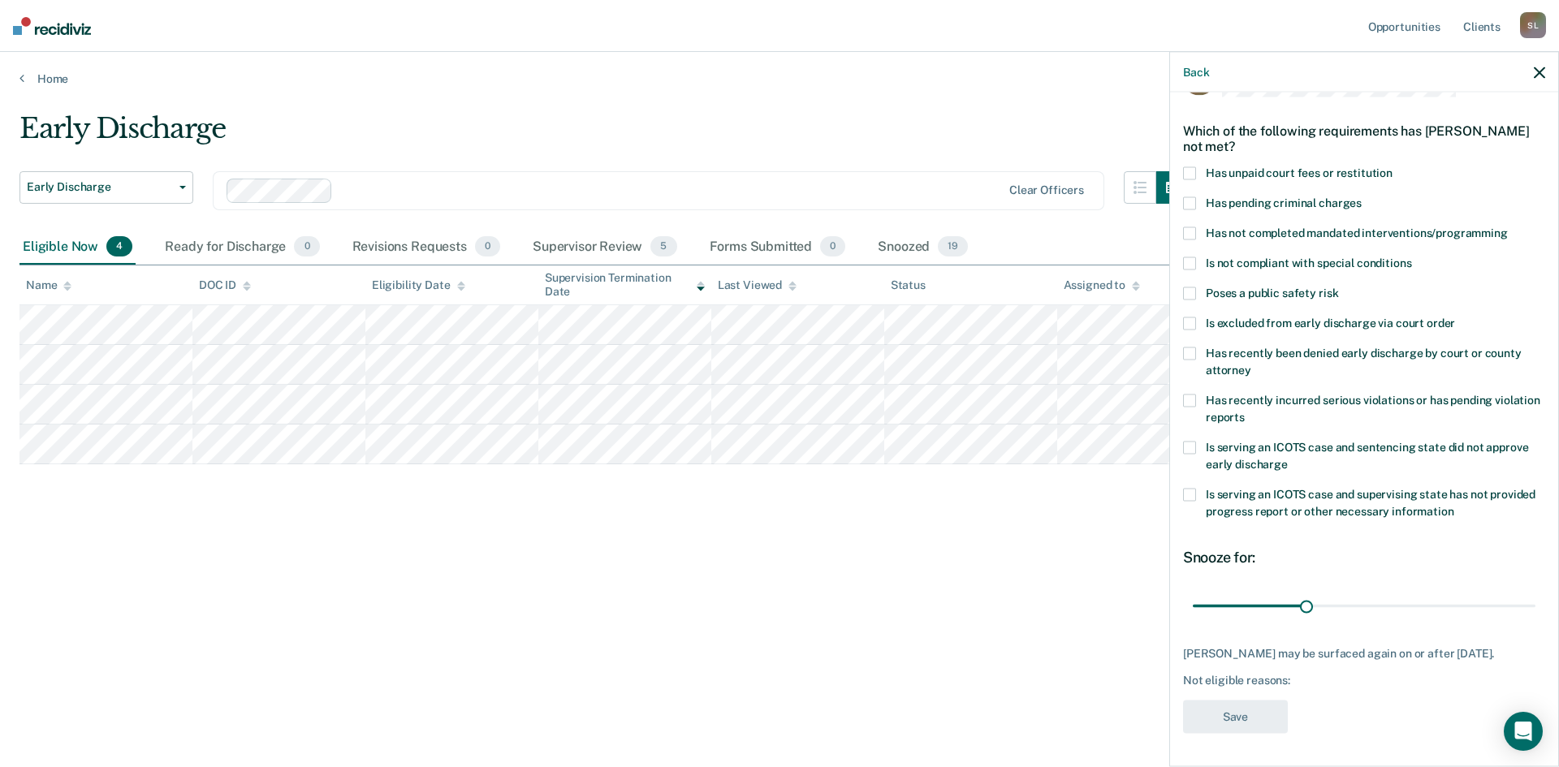
click at [1192, 287] on span at bounding box center [1189, 293] width 13 height 13
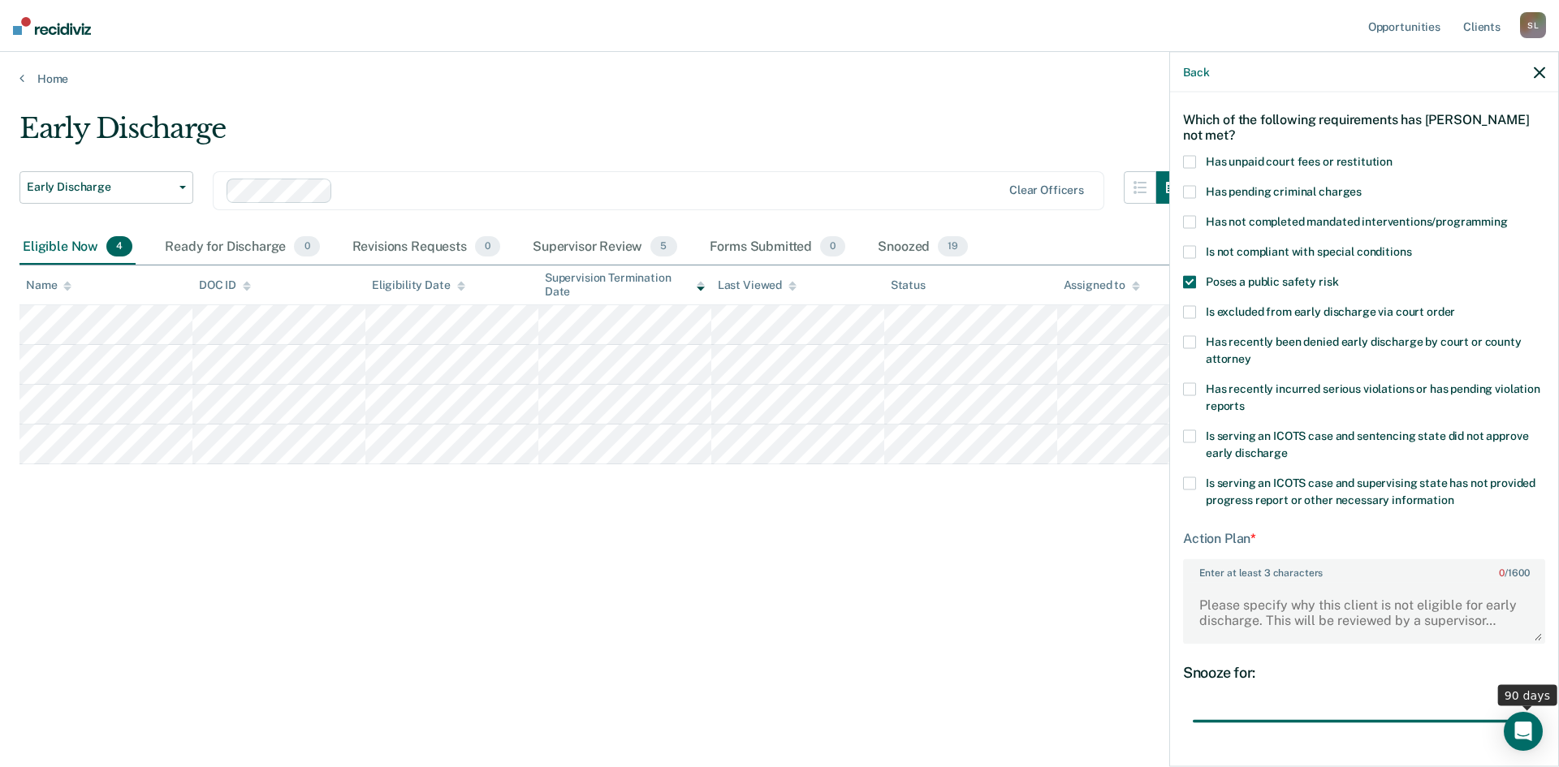
drag, startPoint x: 1297, startPoint y: 722, endPoint x: 1558, endPoint y: 704, distance: 262.1
type input "90"
click at [1536, 707] on input "range" at bounding box center [1364, 721] width 343 height 28
click at [1217, 608] on textarea "Enter at least 3 characters 0 / 1600" at bounding box center [1364, 612] width 359 height 60
type textarea "I have sent the early discharge paperwork to JR to complete."
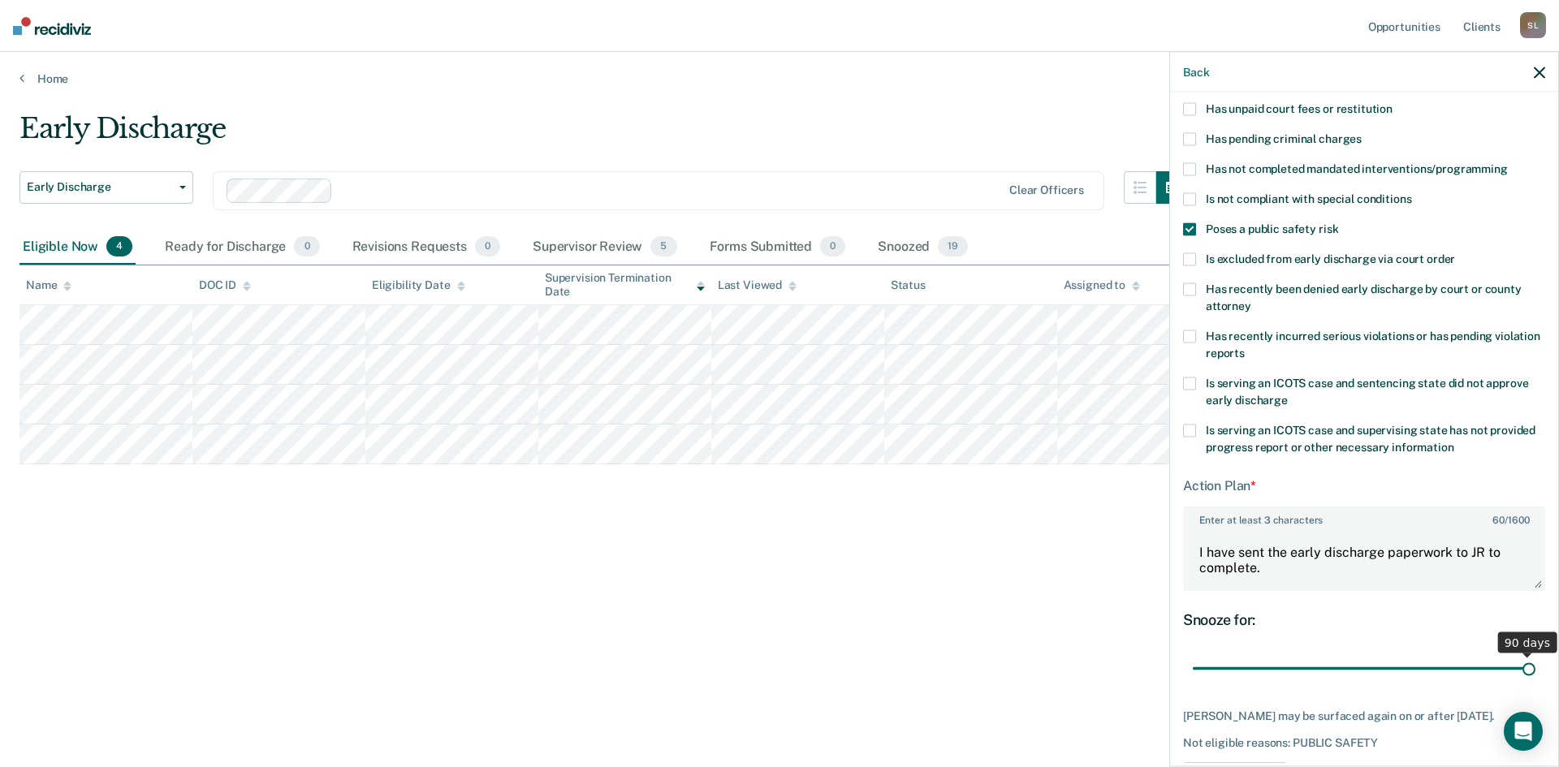
scroll to position [188, 0]
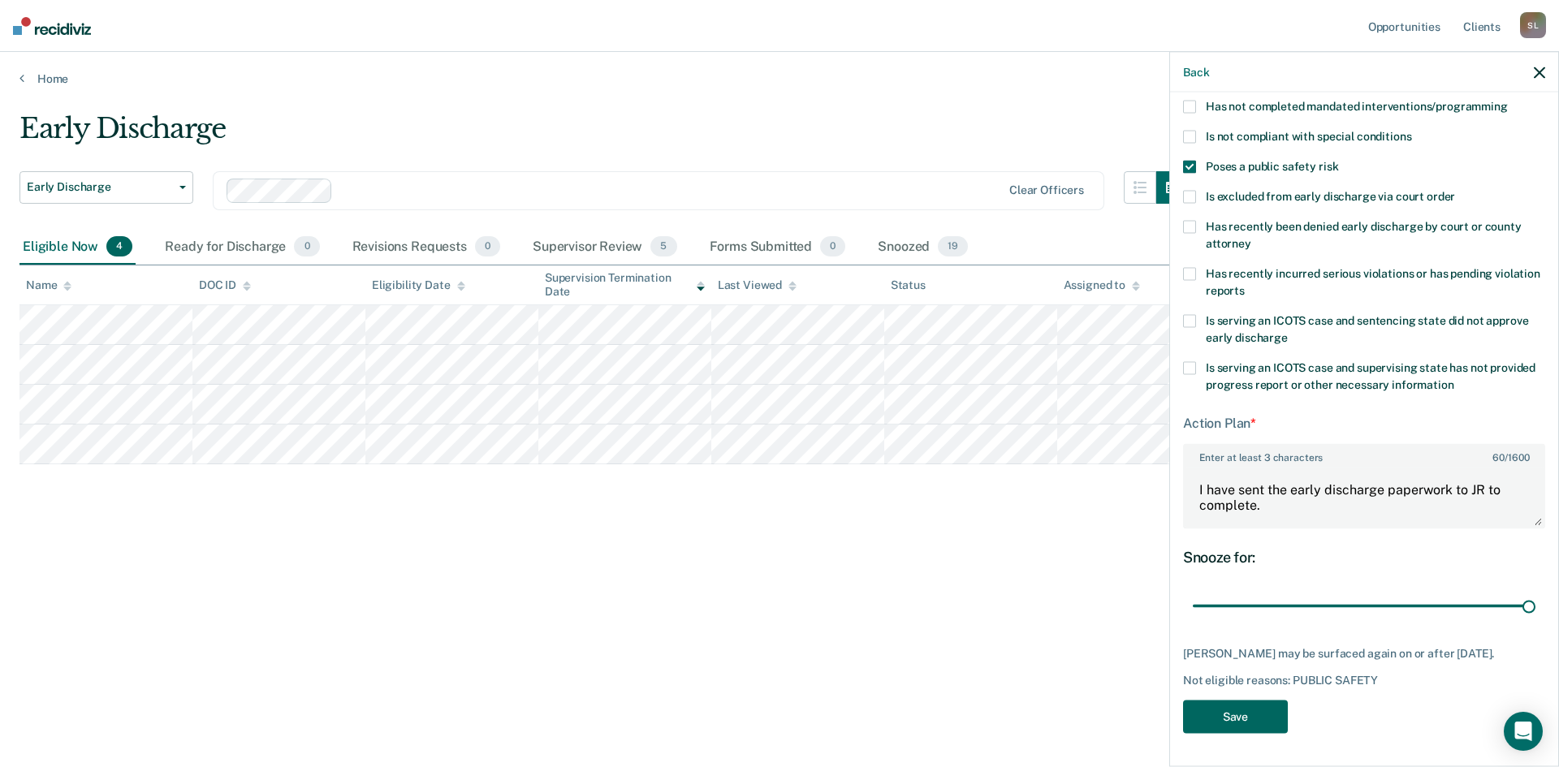
click at [1240, 721] on button "Save" at bounding box center [1235, 717] width 105 height 33
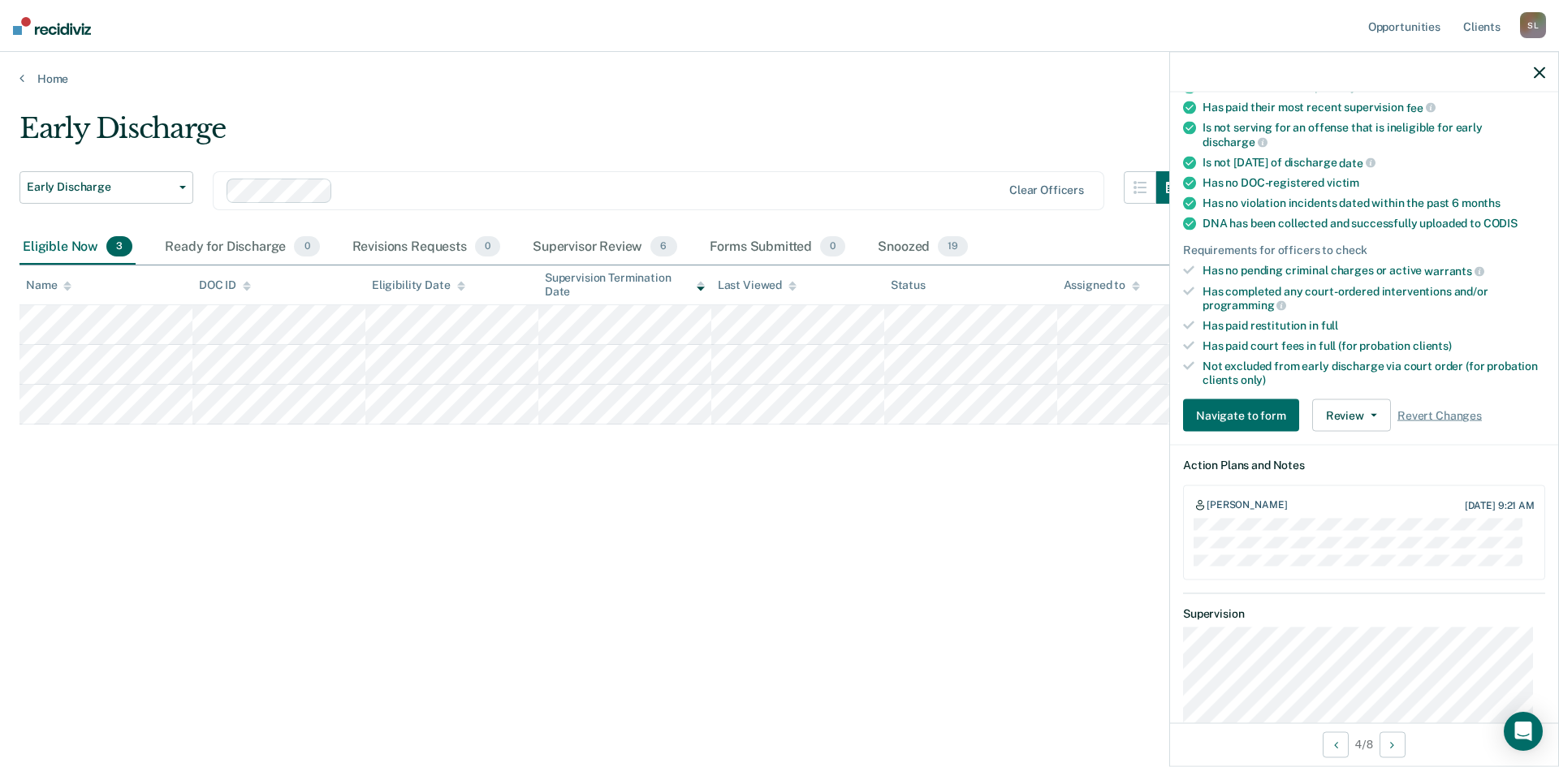
scroll to position [269, 0]
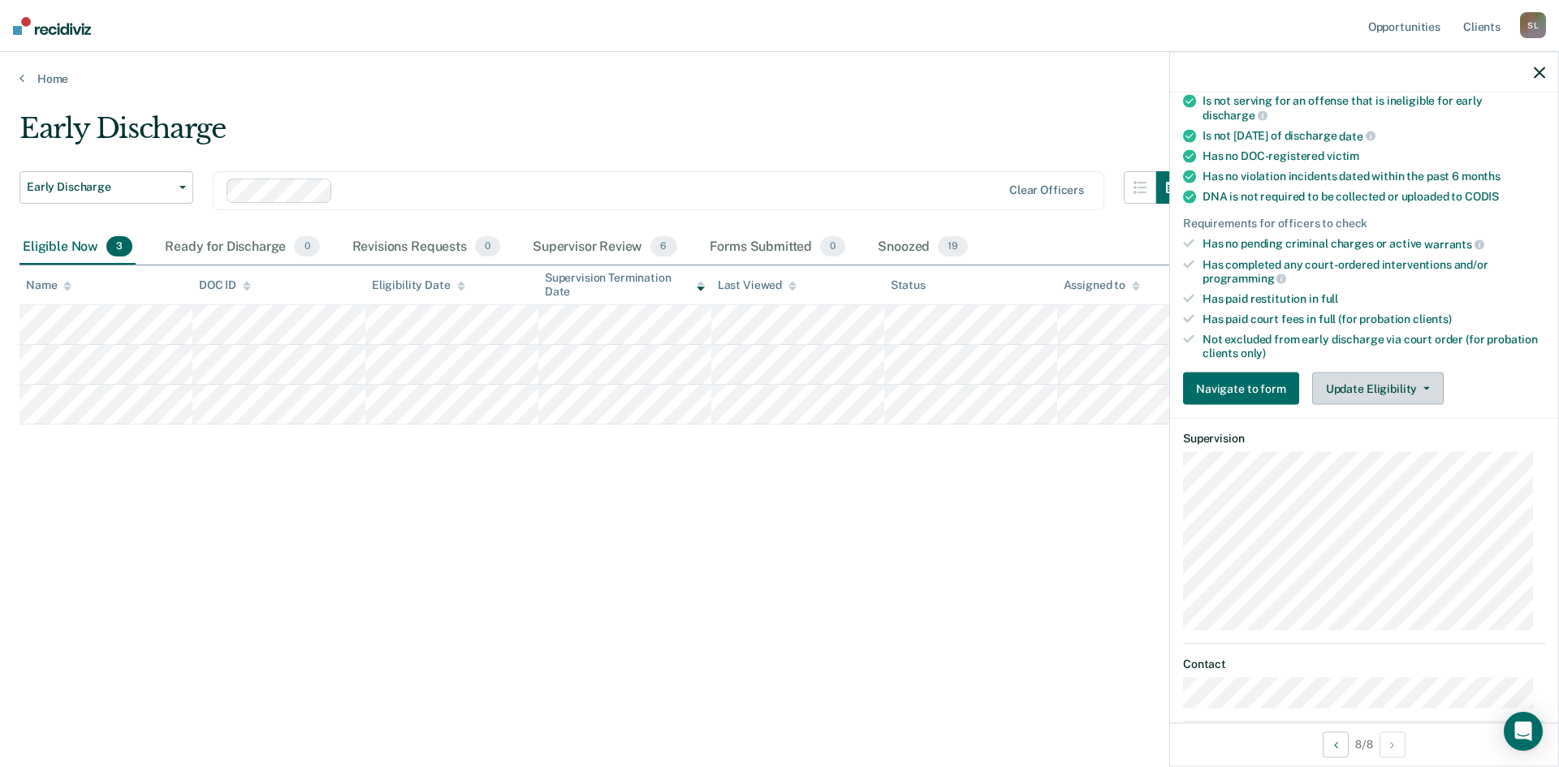
click at [1424, 387] on icon "button" at bounding box center [1427, 388] width 6 height 3
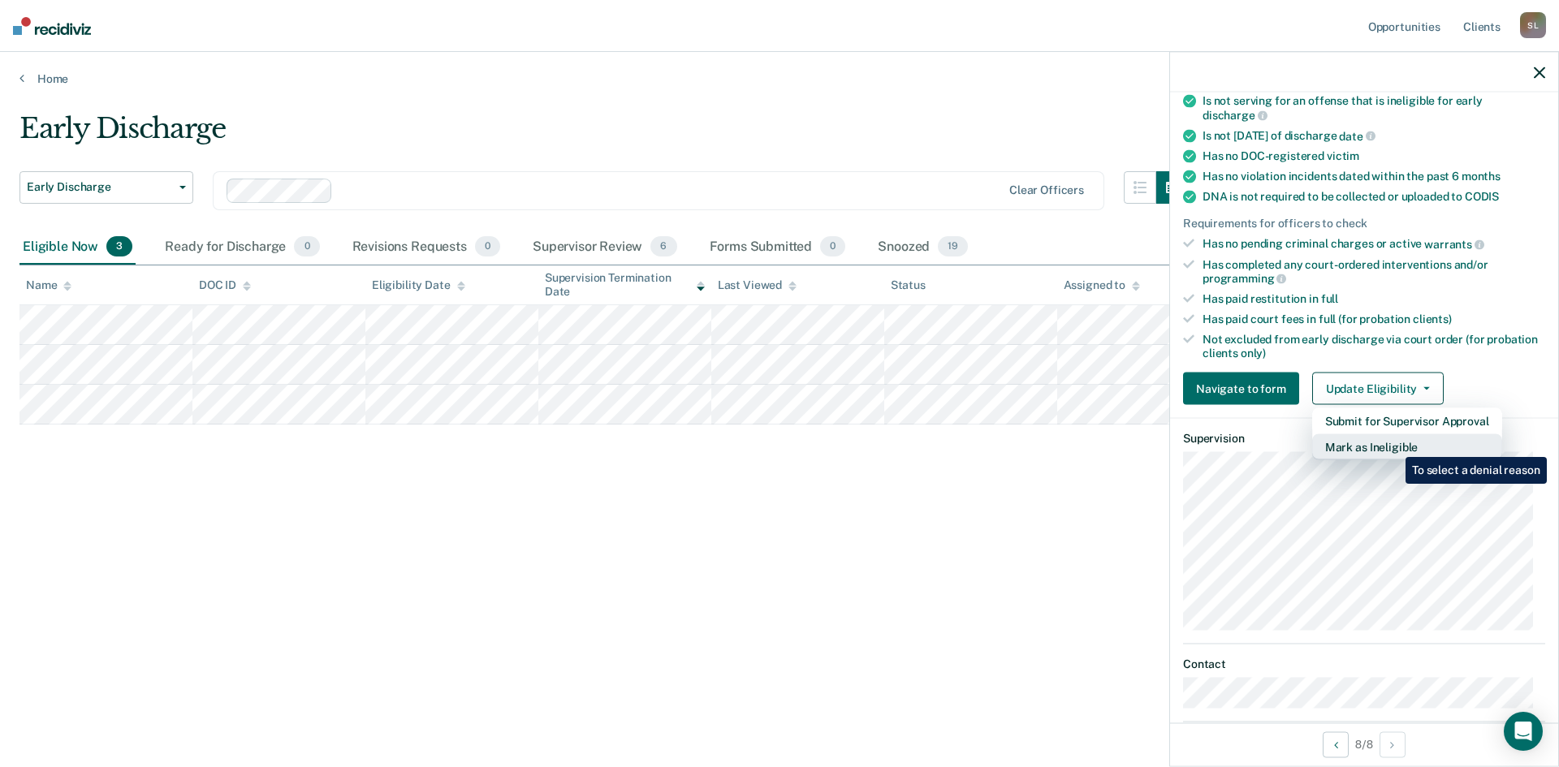
click at [1394, 445] on button "Mark as Ineligible" at bounding box center [1407, 447] width 190 height 26
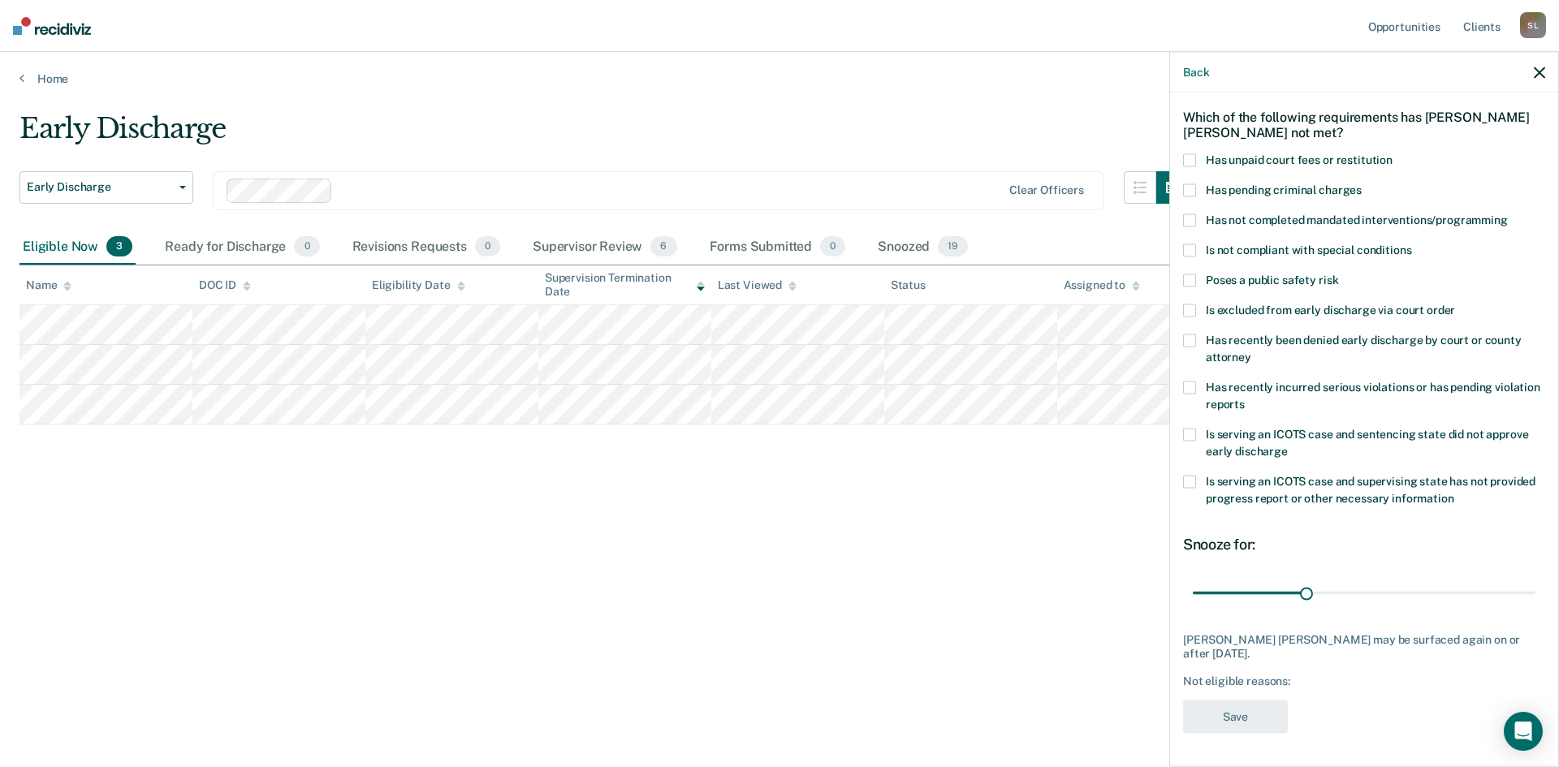
scroll to position [61, 0]
click at [1183, 287] on label "Poses a public safety risk" at bounding box center [1364, 284] width 362 height 17
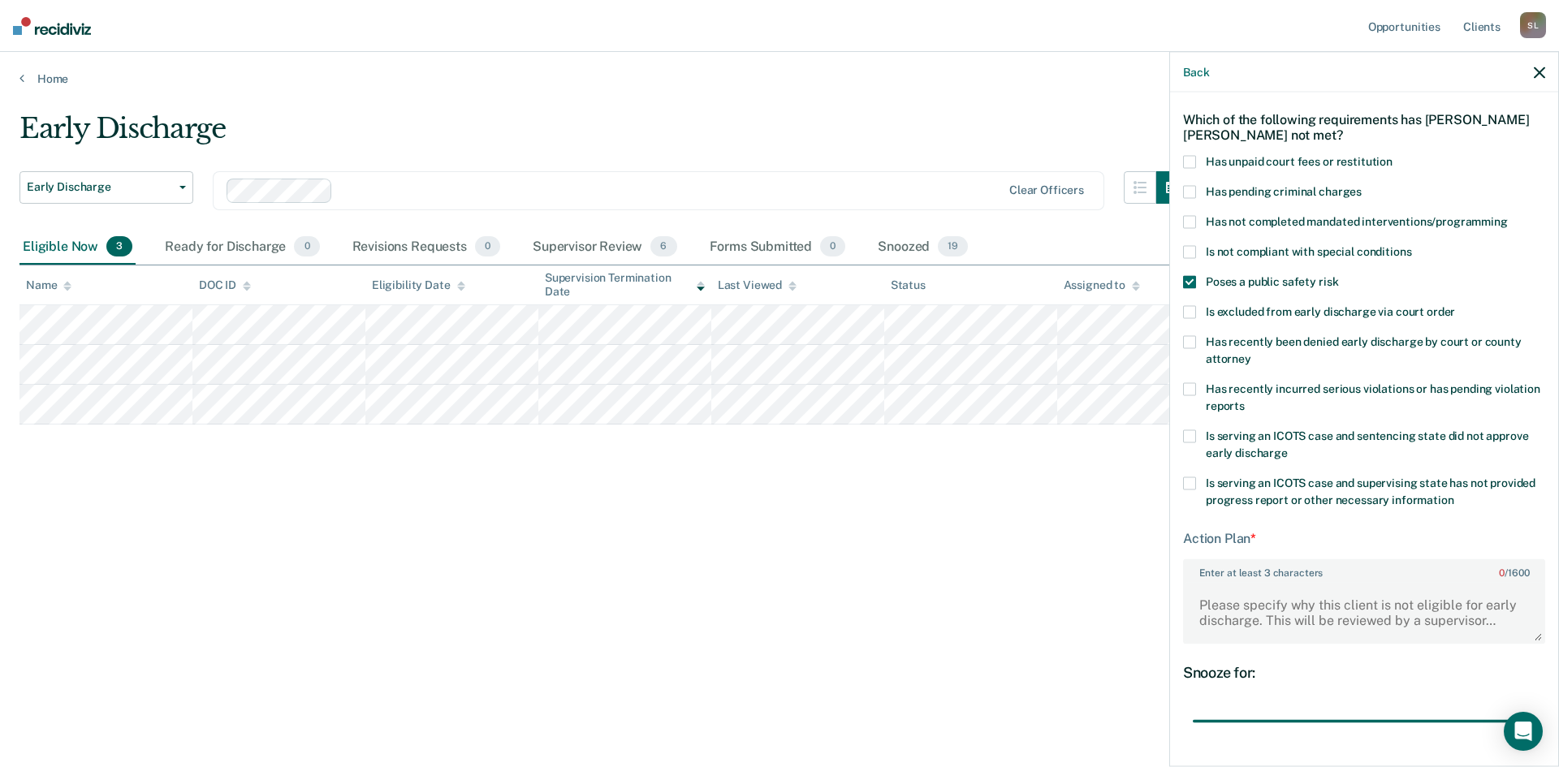
drag, startPoint x: 1296, startPoint y: 726, endPoint x: 1389, endPoint y: 623, distance: 138.6
type input "90"
click at [1536, 726] on input "range" at bounding box center [1364, 721] width 343 height 28
click at [1196, 604] on textarea "Enter at least 3 characters 0 / 1600" at bounding box center [1364, 612] width 359 height 60
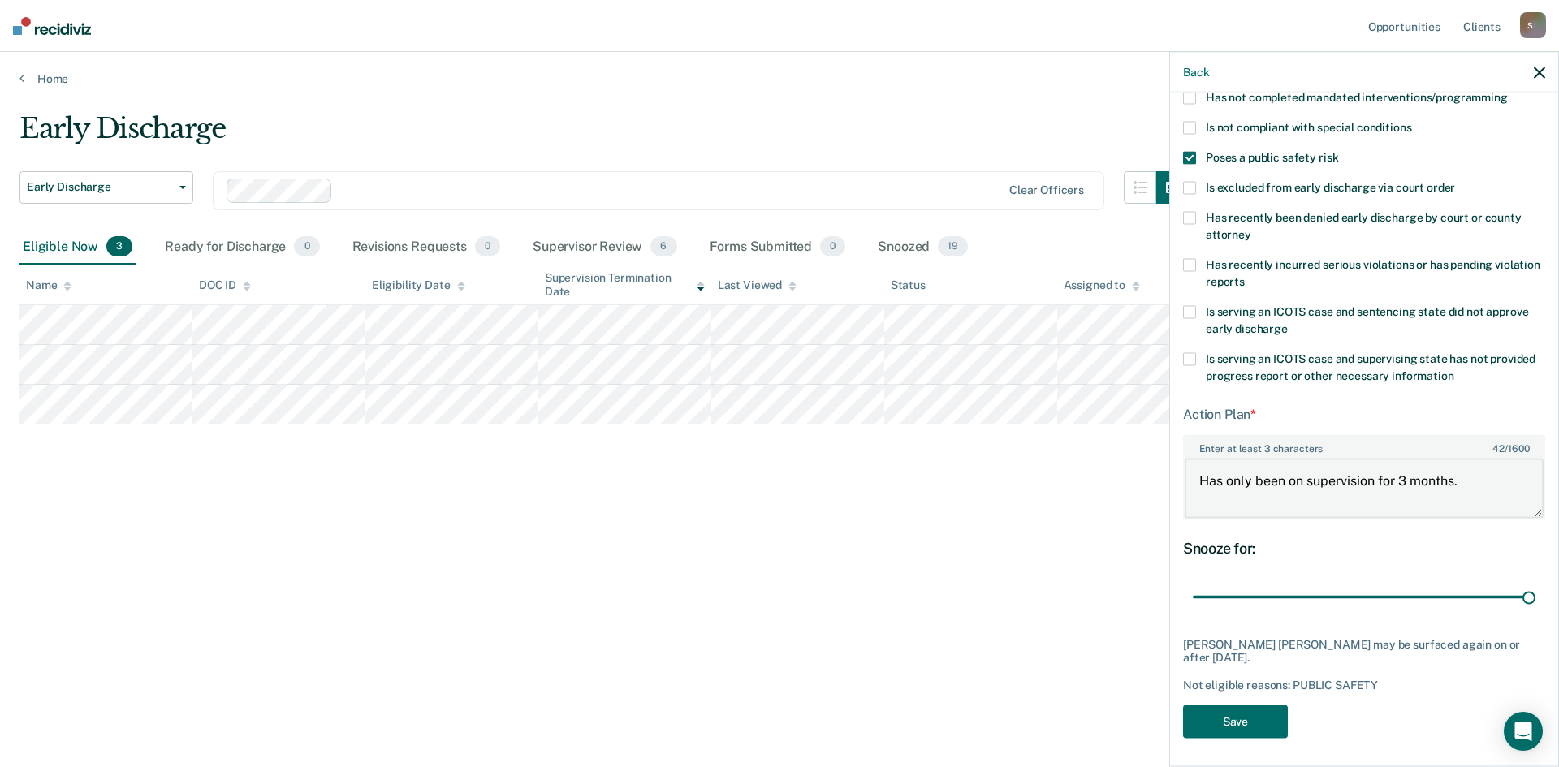
scroll to position [188, 0]
type textarea "Has only been on supervision for 3 months."
click at [1268, 722] on button "Save" at bounding box center [1235, 718] width 105 height 33
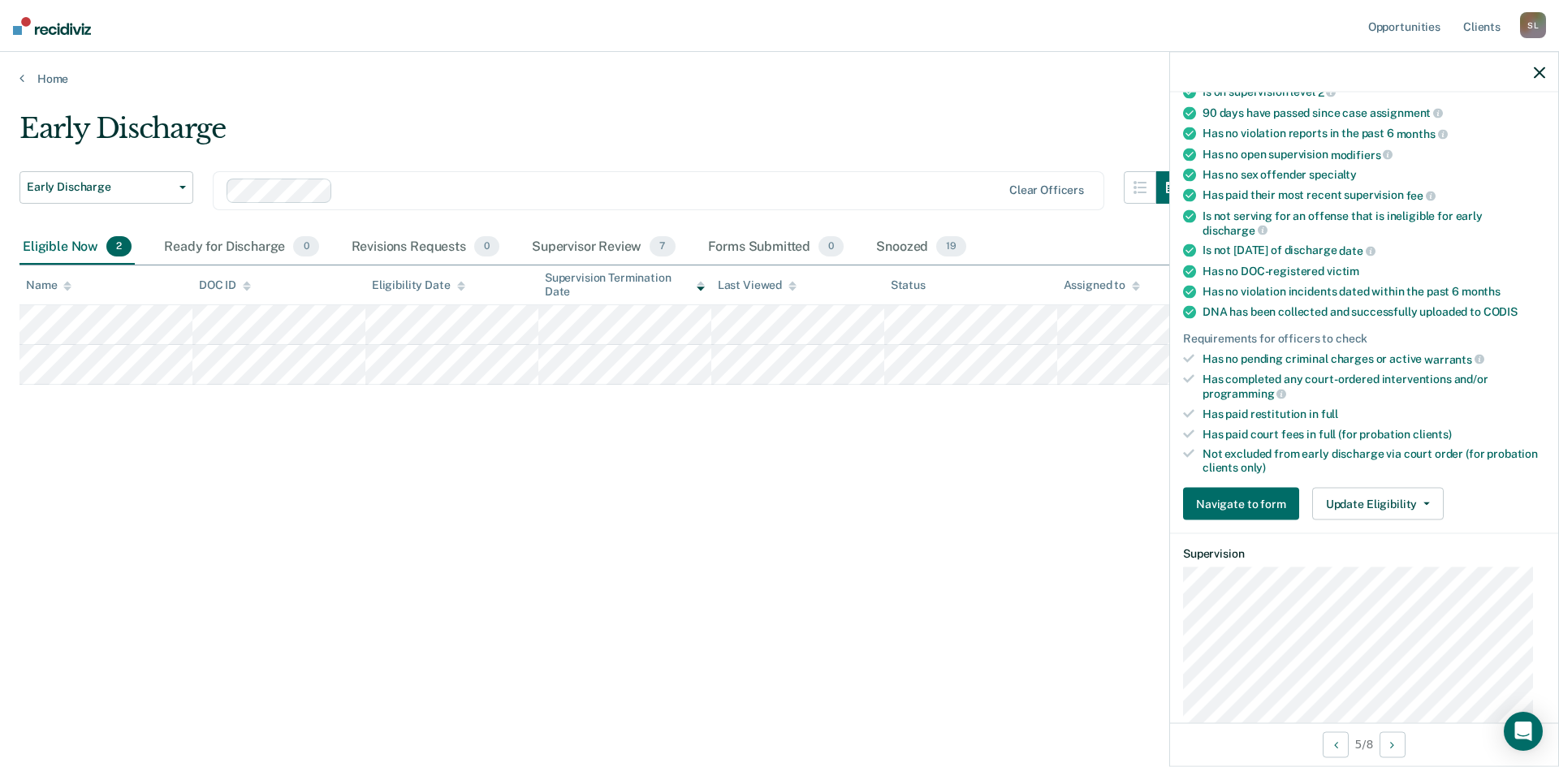
scroll to position [222, 0]
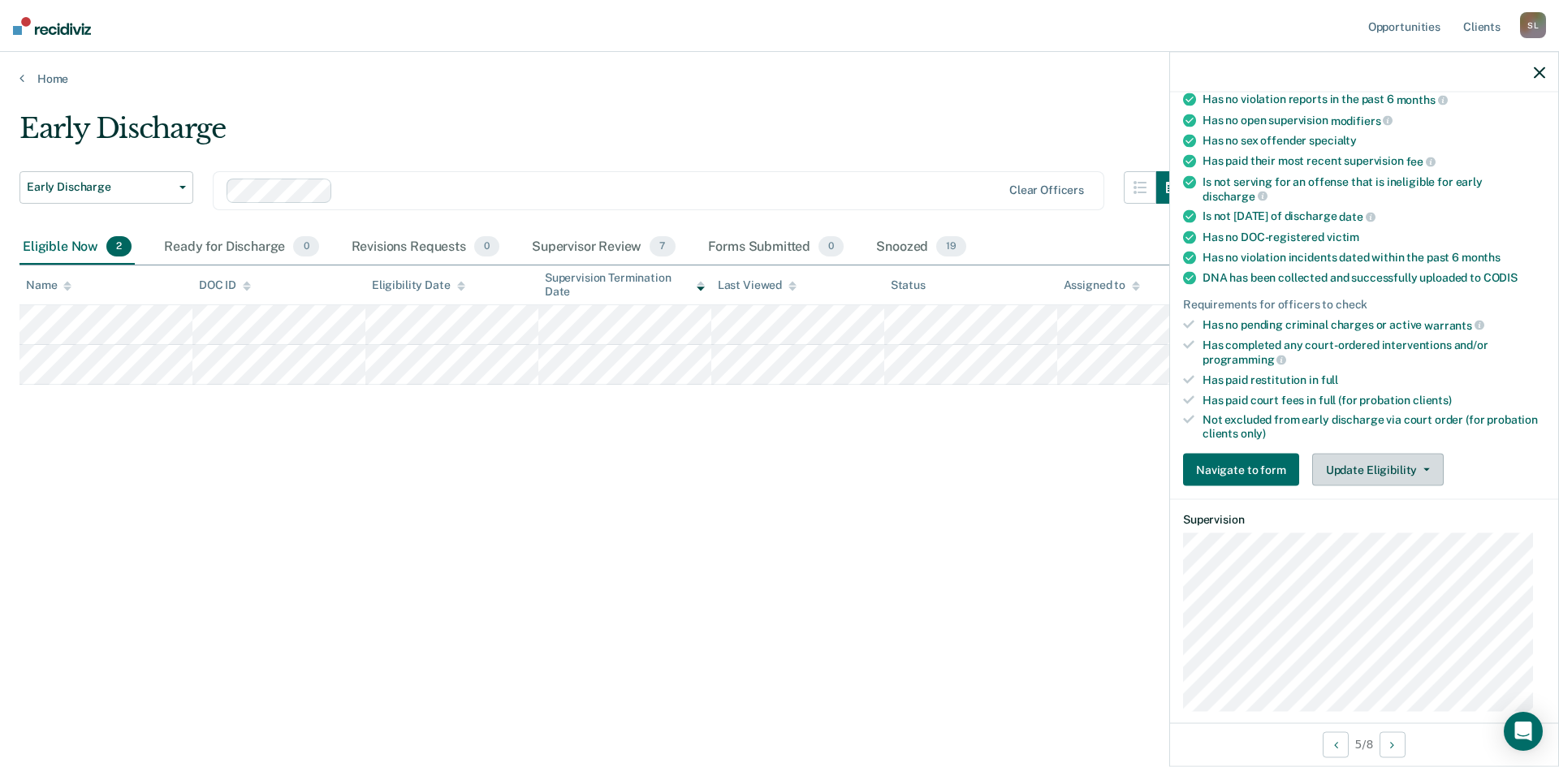
click at [1390, 468] on button "Update Eligibility" at bounding box center [1378, 470] width 132 height 32
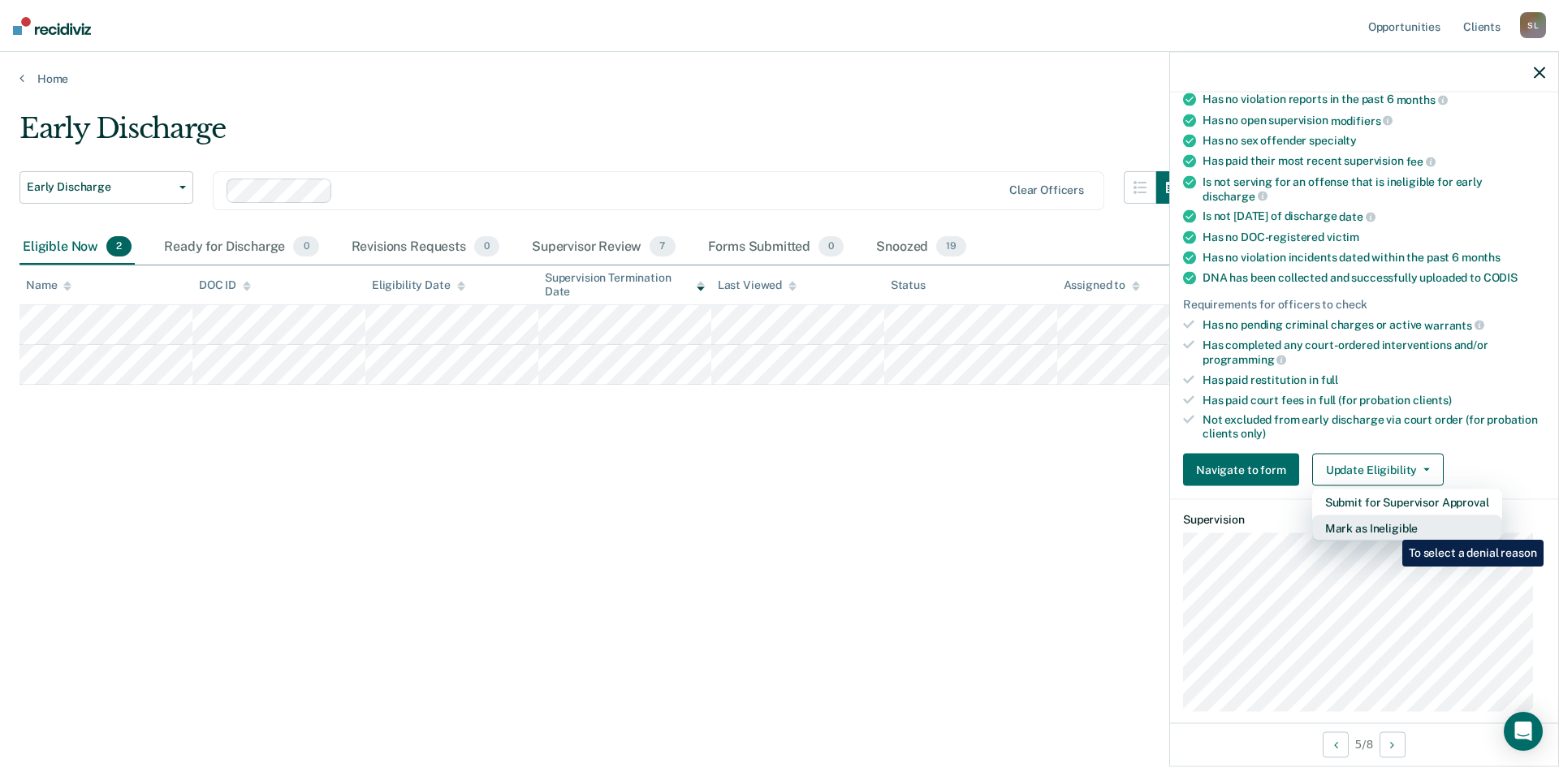
click at [1390, 529] on button "Mark as Ineligible" at bounding box center [1407, 529] width 190 height 26
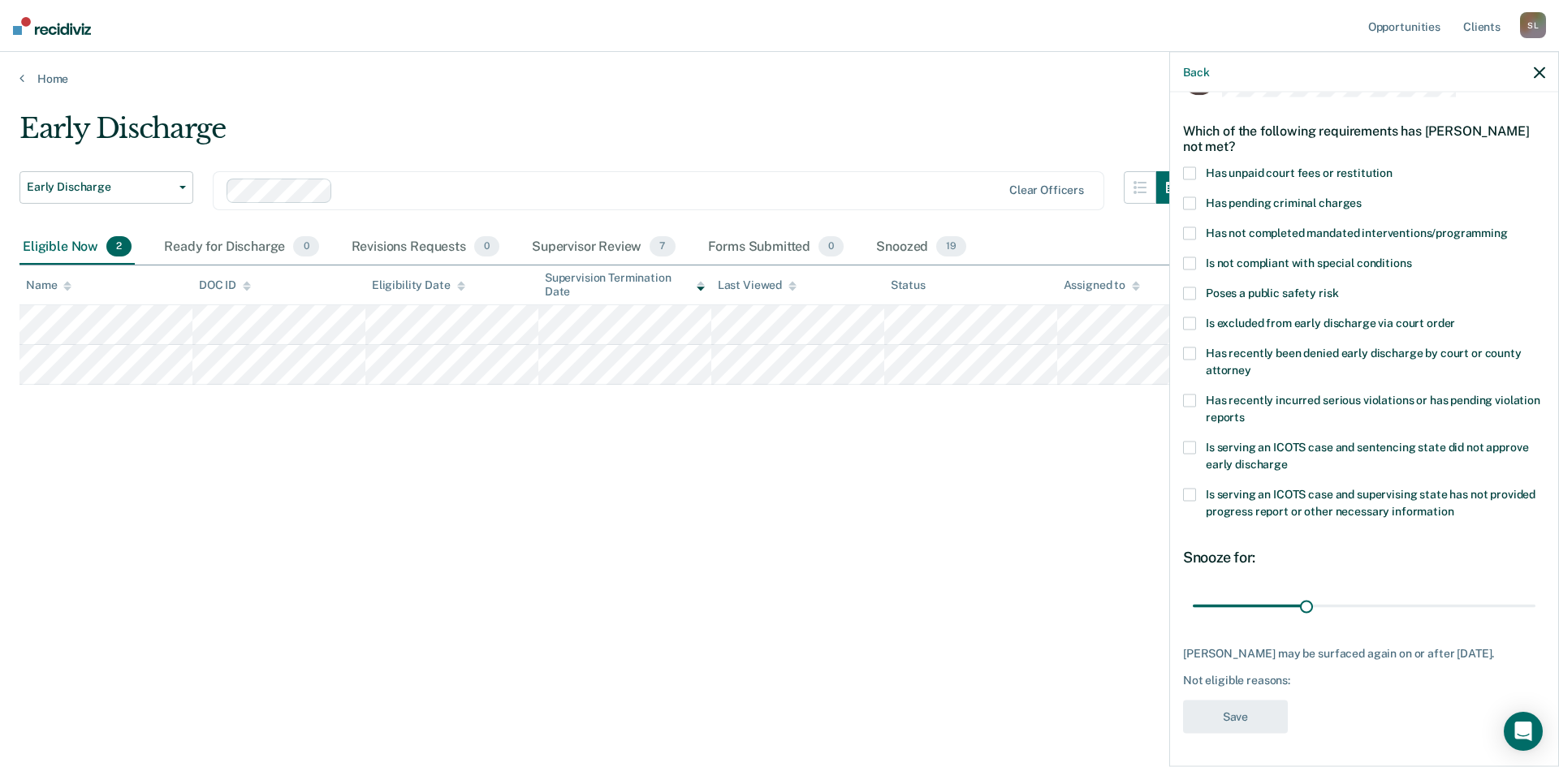
click at [1191, 167] on span at bounding box center [1189, 173] width 13 height 13
drag, startPoint x: 1300, startPoint y: 600, endPoint x: 1524, endPoint y: 593, distance: 224.3
type input "90"
click at [1536, 605] on input "range" at bounding box center [1364, 606] width 343 height 28
click at [1266, 718] on button "Save" at bounding box center [1235, 717] width 105 height 33
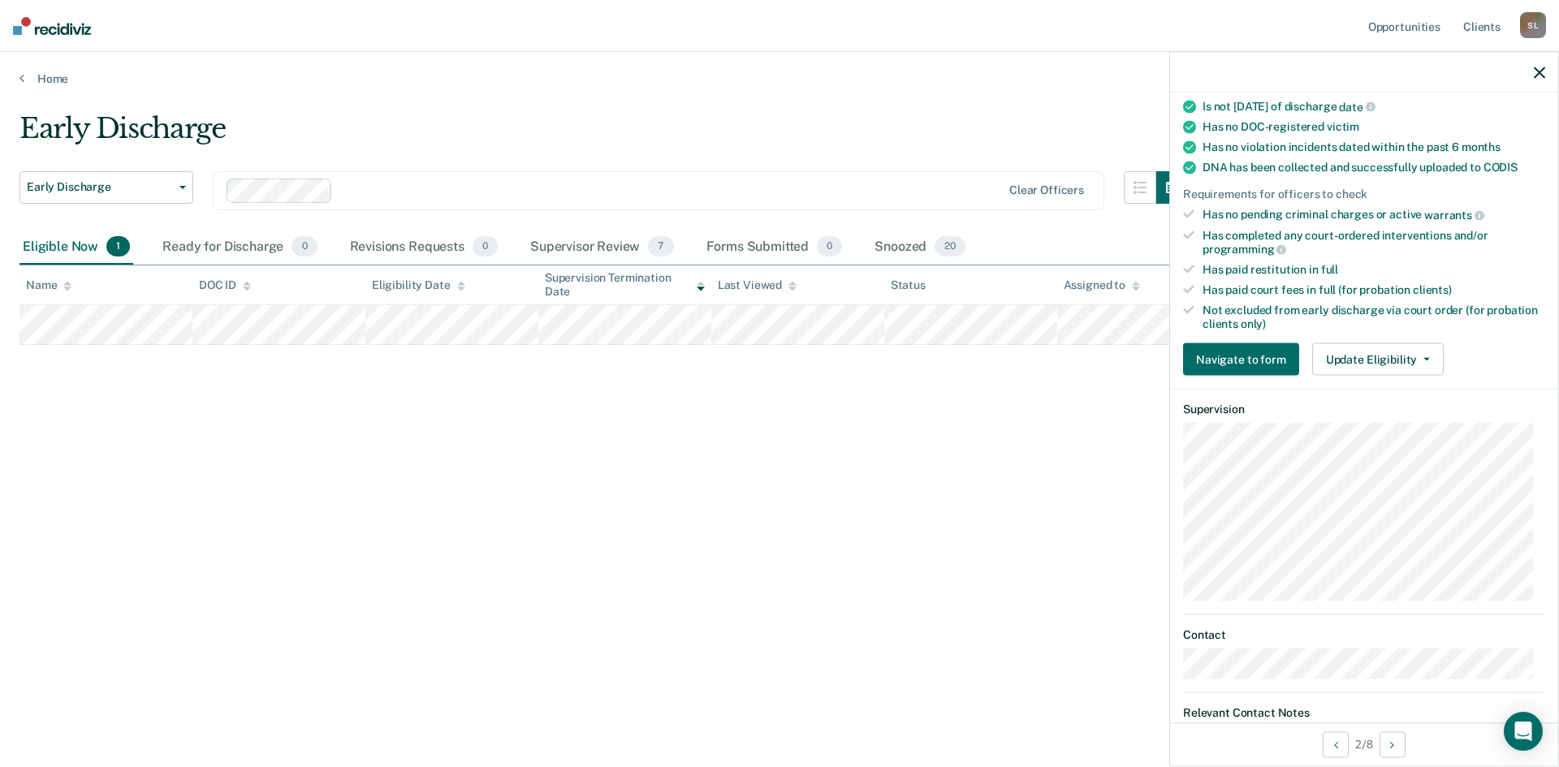
scroll to position [305, 0]
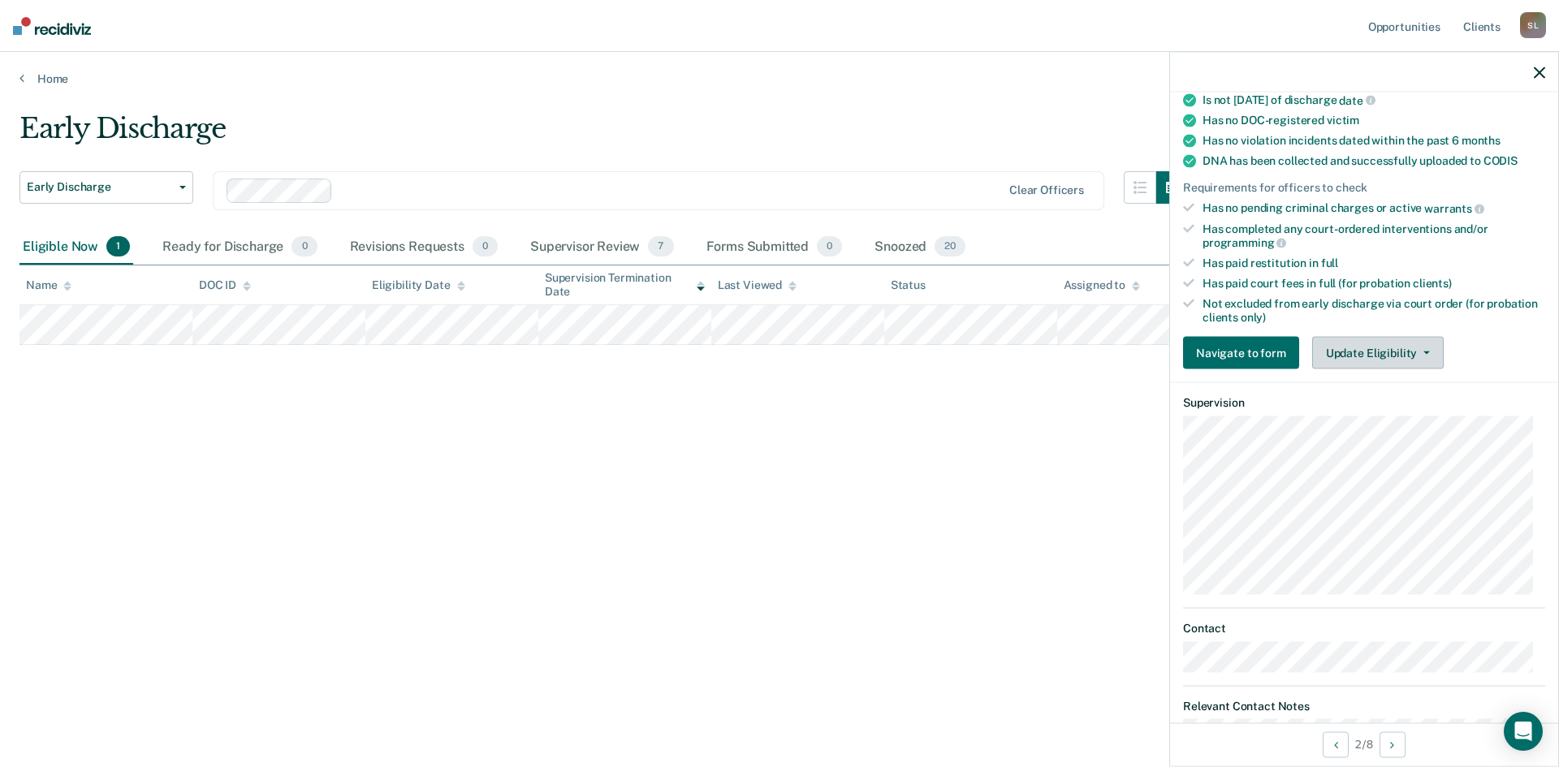
click at [1396, 352] on button "Update Eligibility" at bounding box center [1378, 353] width 132 height 32
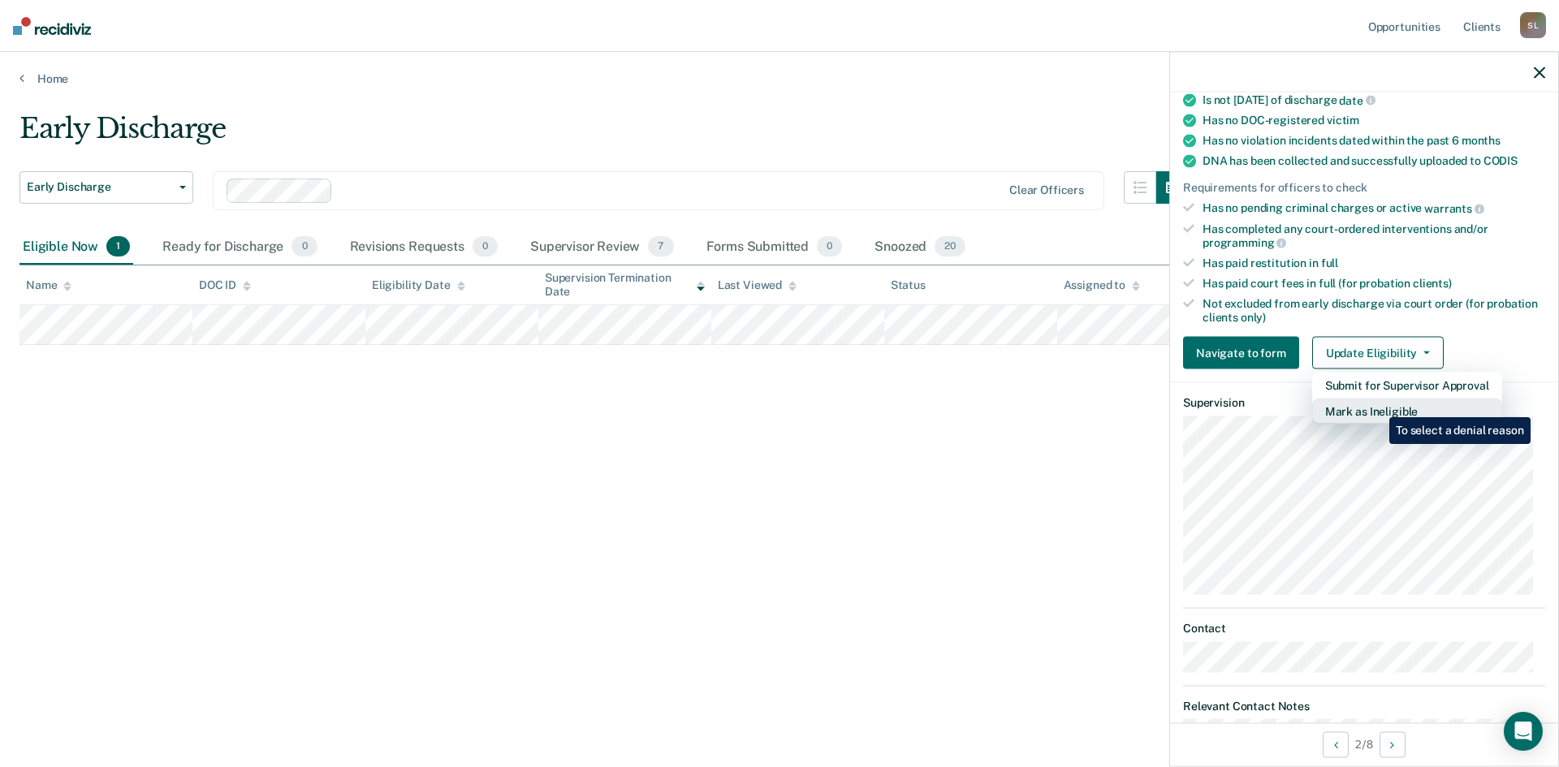
click at [1377, 405] on button "Mark as Ineligible" at bounding box center [1407, 412] width 190 height 26
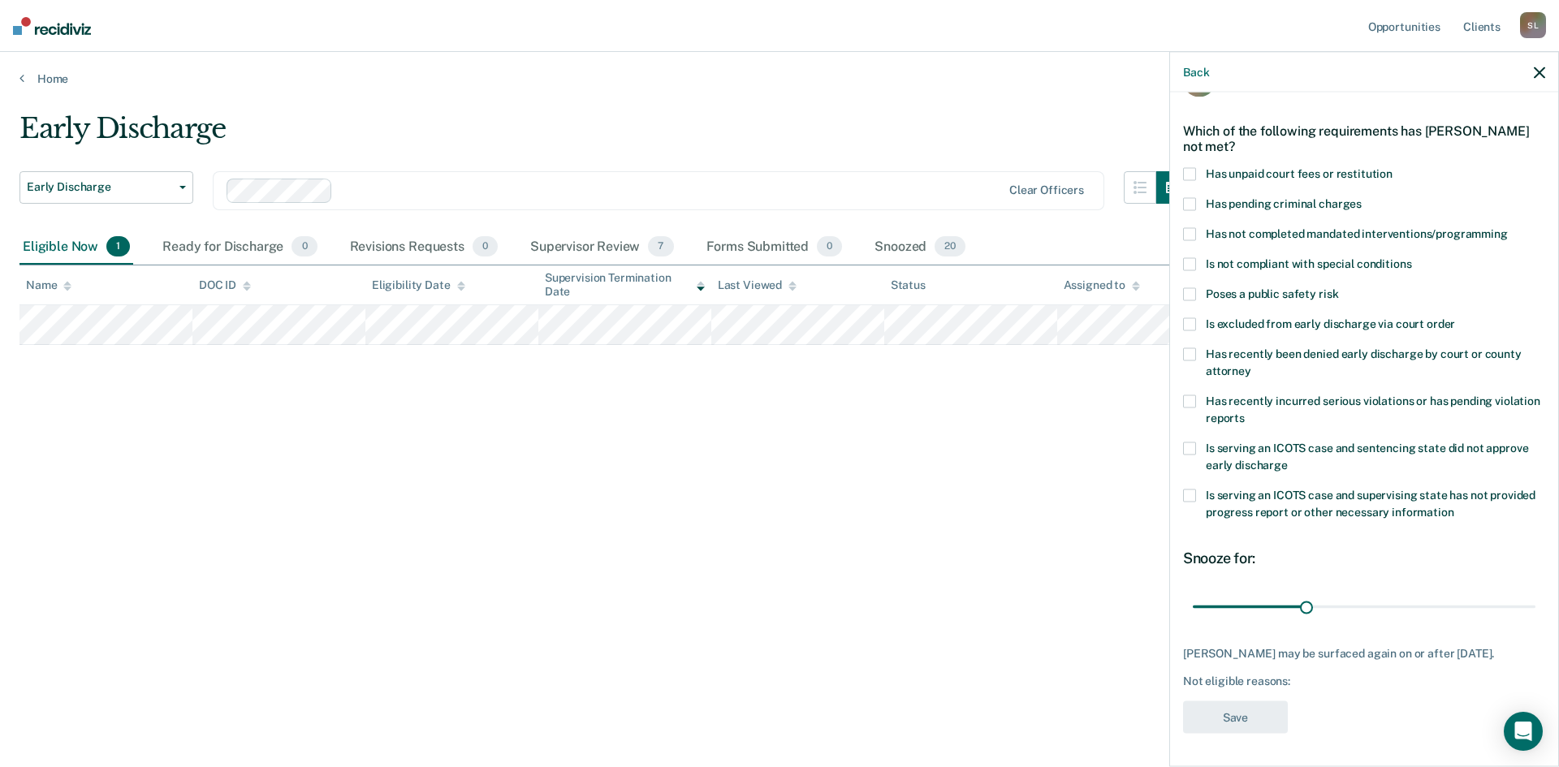
scroll to position [61, 0]
click at [1187, 287] on span at bounding box center [1189, 293] width 13 height 13
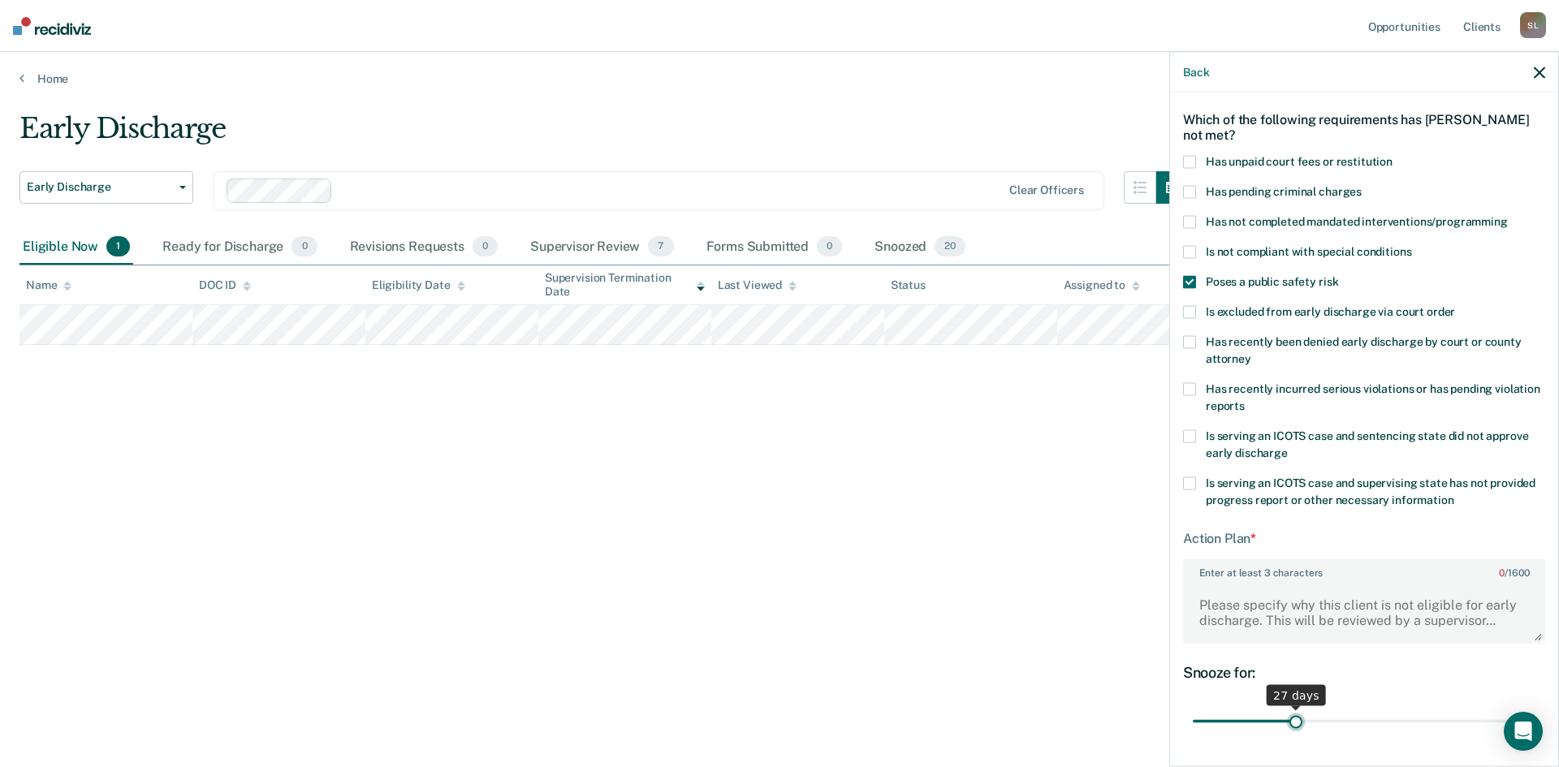
click at [1294, 722] on input "range" at bounding box center [1364, 721] width 343 height 28
drag, startPoint x: 1296, startPoint y: 720, endPoint x: 1511, endPoint y: 660, distance: 223.4
type input "90"
click at [1536, 712] on input "range" at bounding box center [1364, 721] width 343 height 28
click at [1270, 603] on textarea "Enter at least 3 characters 0 / 1600" at bounding box center [1364, 612] width 359 height 60
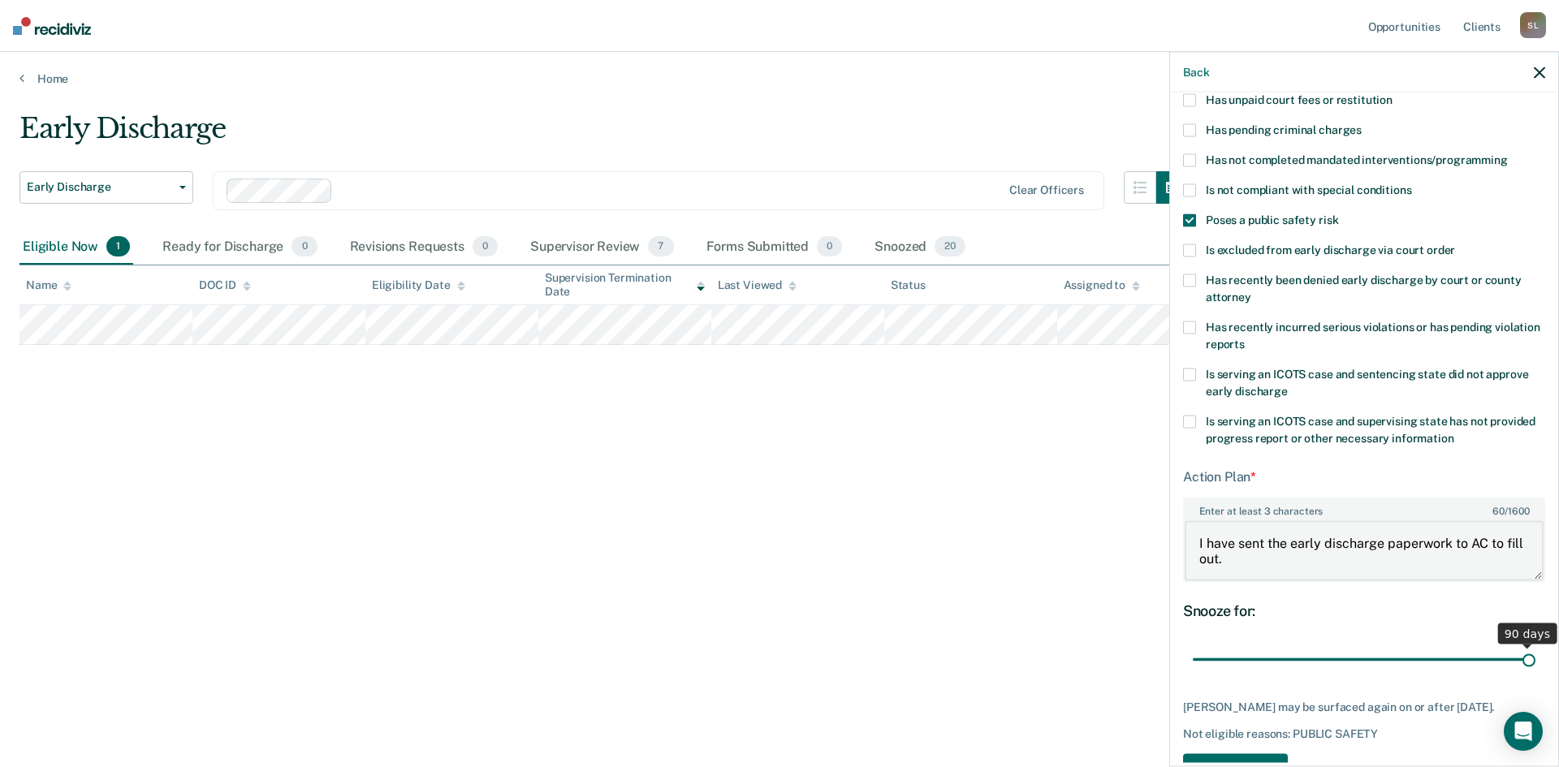
scroll to position [188, 0]
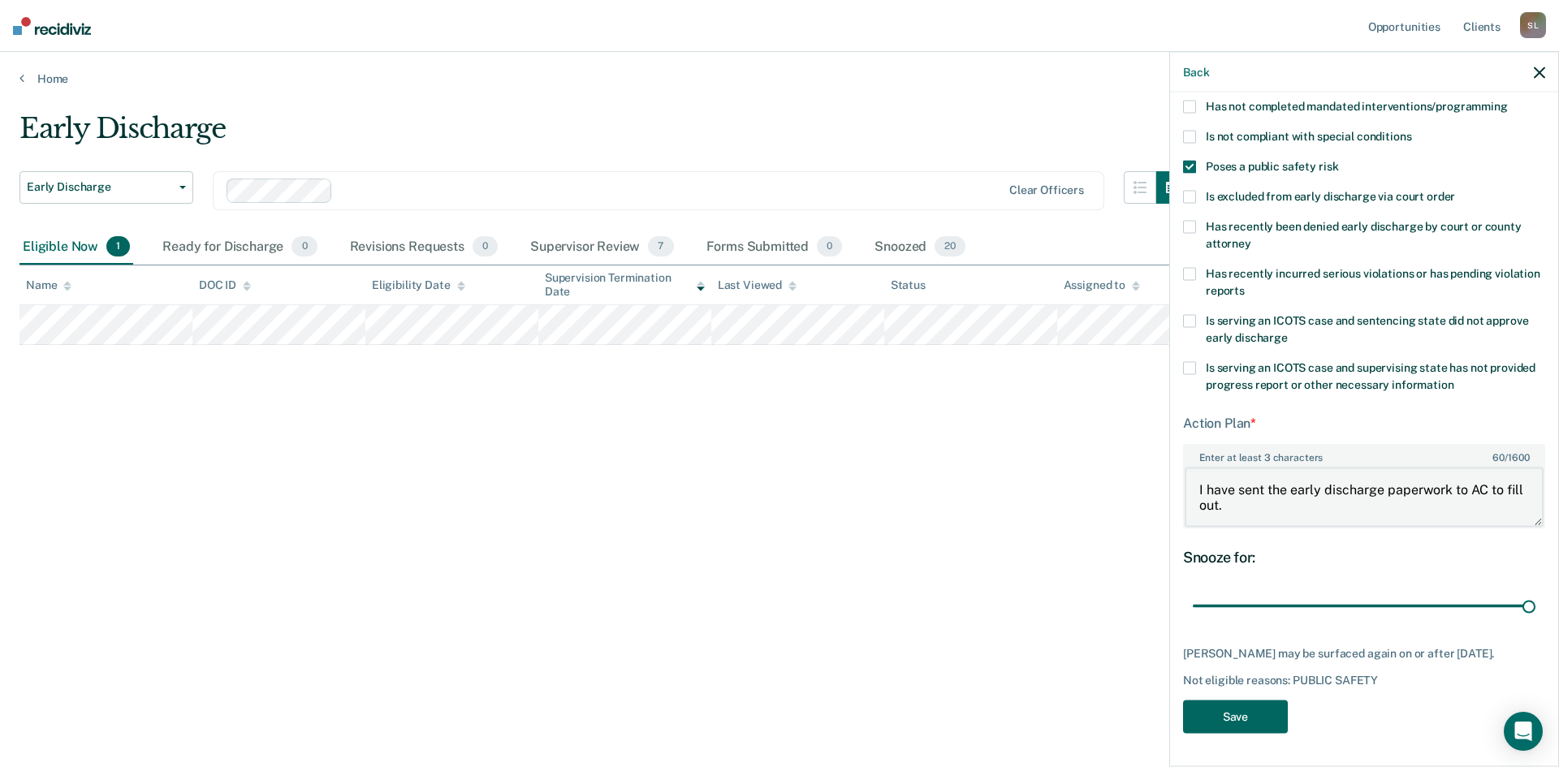
type textarea "I have sent the early discharge paperwork to AC to fill out."
click at [1233, 718] on button "Save" at bounding box center [1235, 717] width 105 height 33
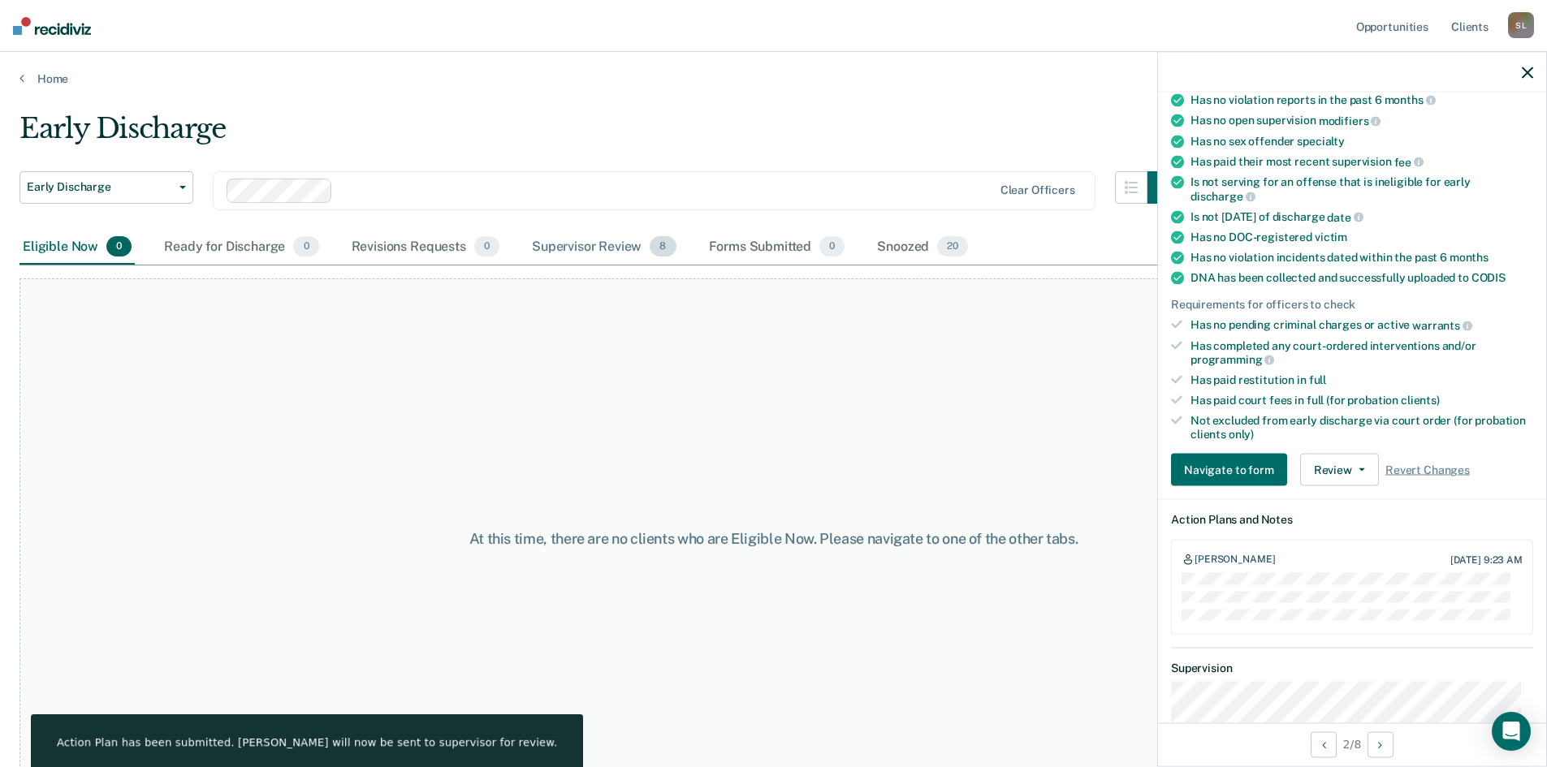
click at [559, 249] on div "Supervisor Review 8" at bounding box center [604, 248] width 151 height 36
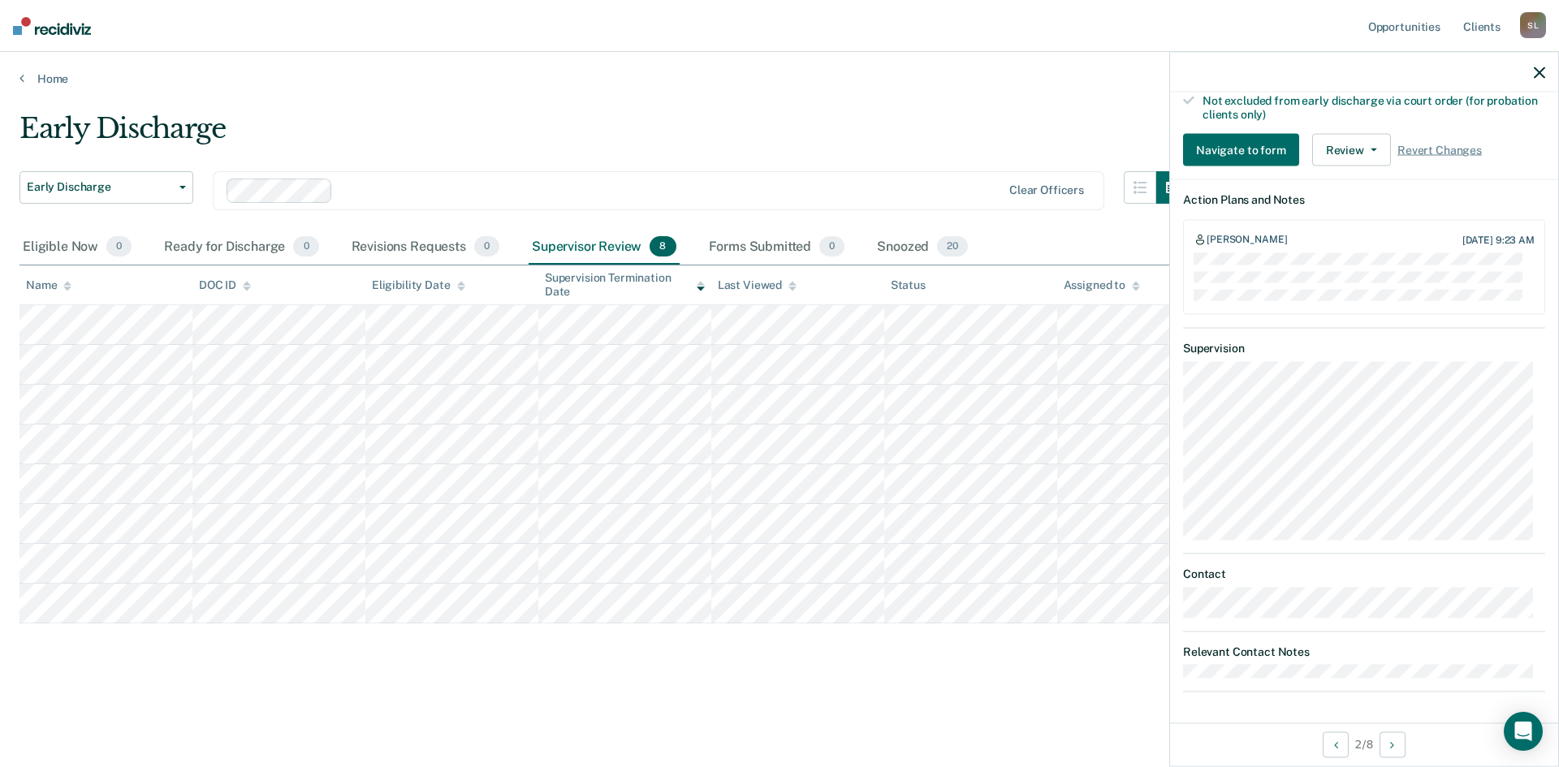
scroll to position [0, 0]
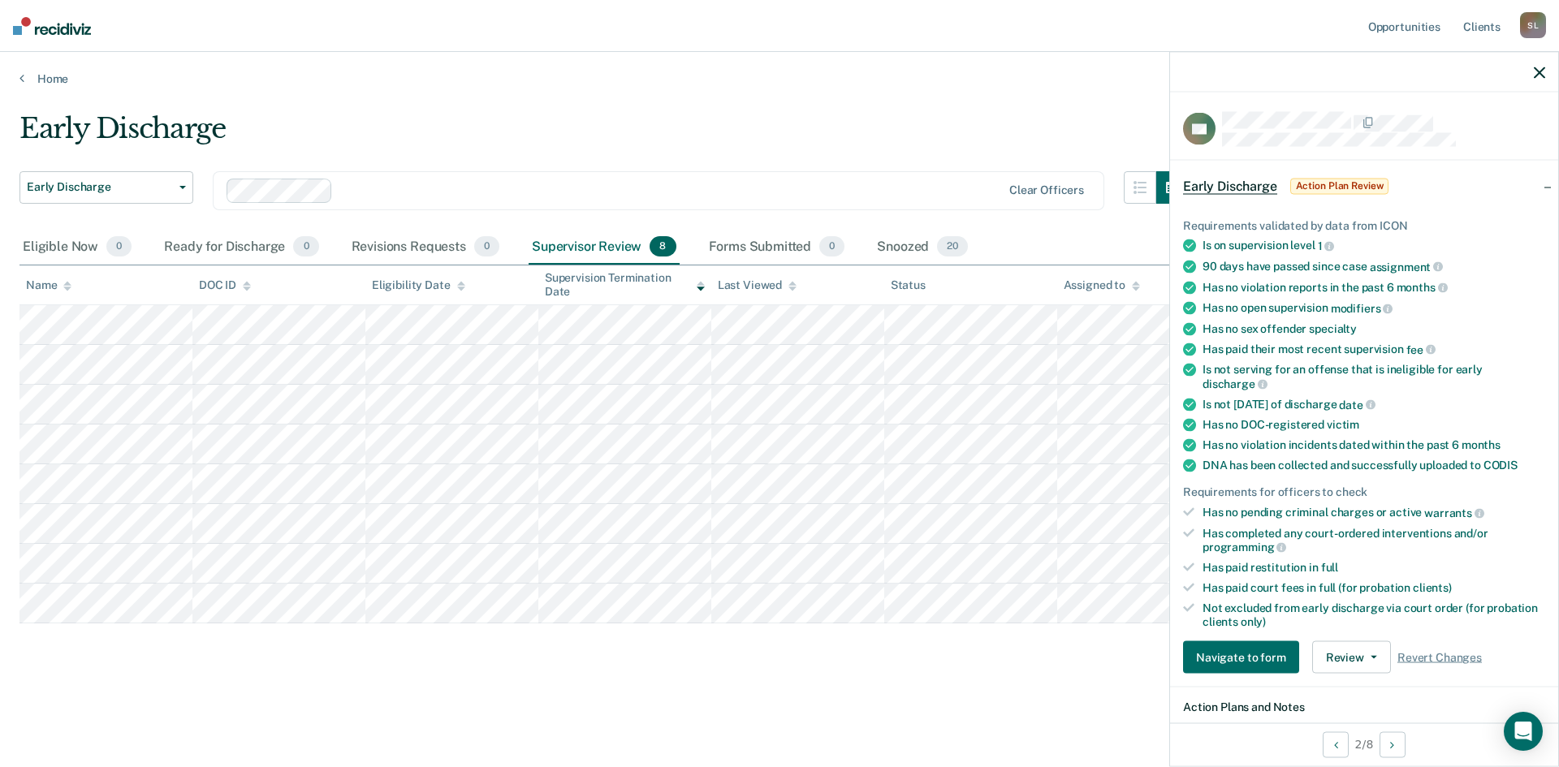
click at [1541, 28] on div "S L" at bounding box center [1533, 25] width 26 height 26
click at [1433, 107] on link "Log Out" at bounding box center [1468, 107] width 131 height 14
